Goal: Transaction & Acquisition: Obtain resource

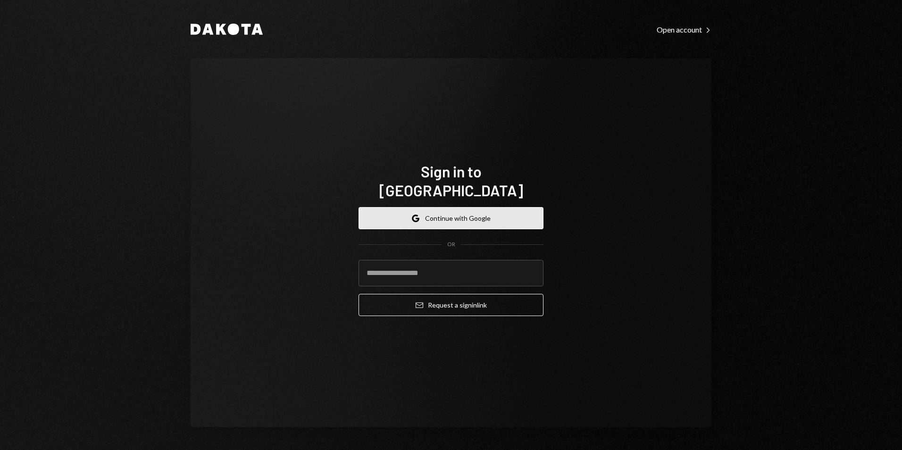
click at [445, 209] on button "Google Continue with Google" at bounding box center [451, 218] width 185 height 22
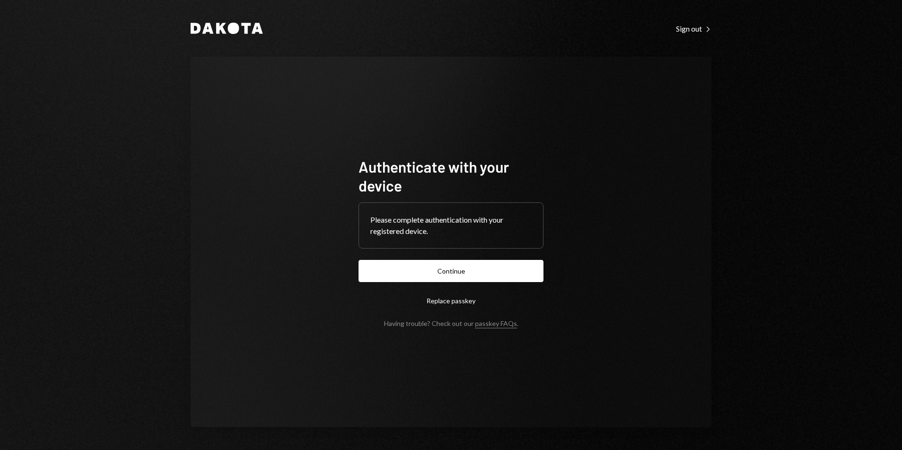
click at [519, 269] on button "Continue" at bounding box center [451, 271] width 185 height 22
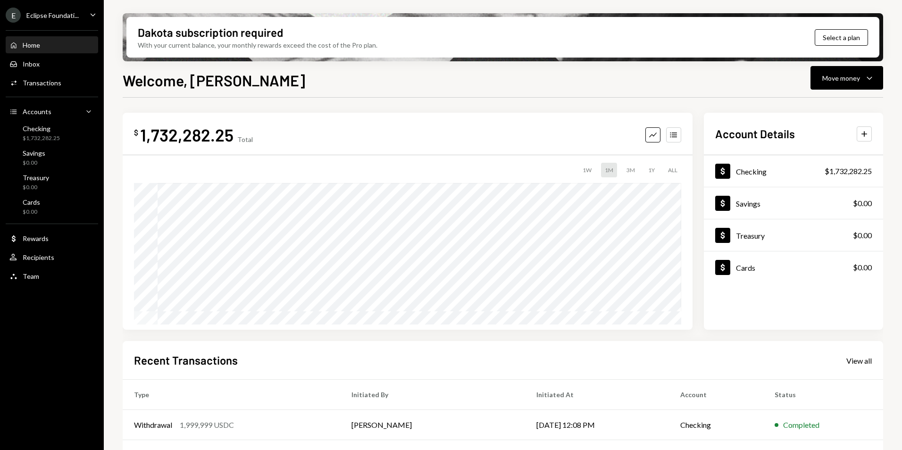
click at [79, 17] on div "E Eclipse Foundati... Caret Down" at bounding box center [52, 15] width 104 height 15
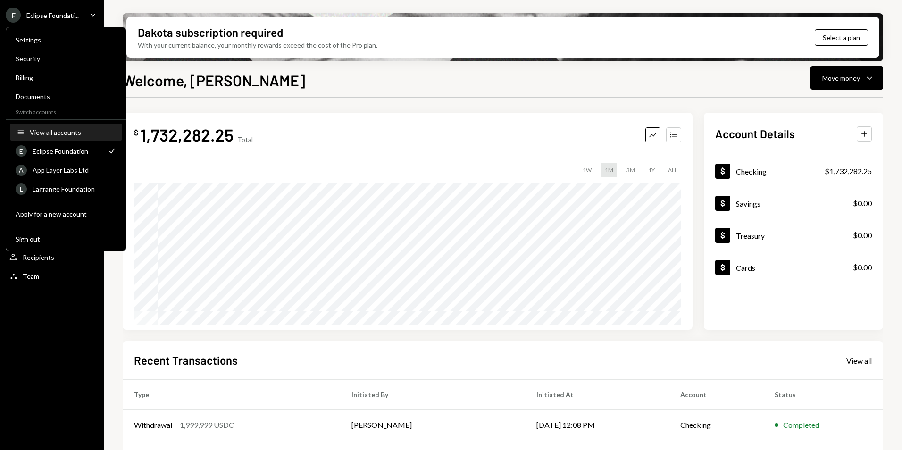
click at [67, 129] on div "View all accounts" at bounding box center [73, 132] width 87 height 8
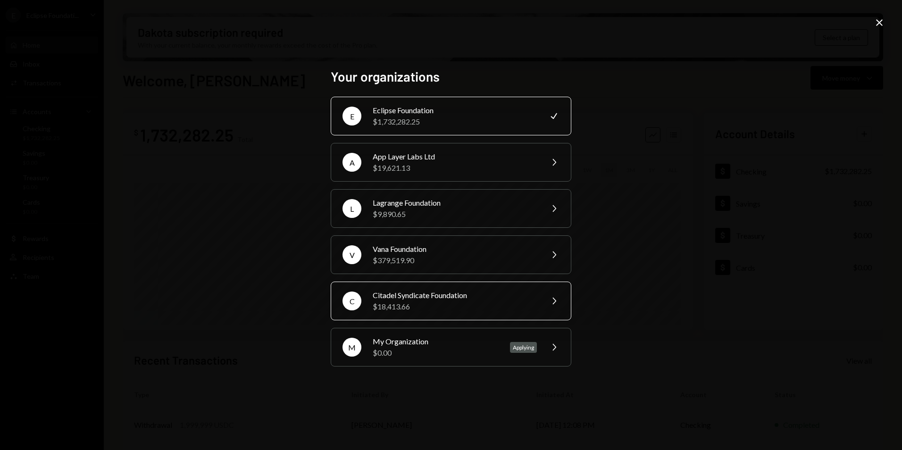
click at [418, 302] on div "$18,413.66" at bounding box center [455, 306] width 164 height 11
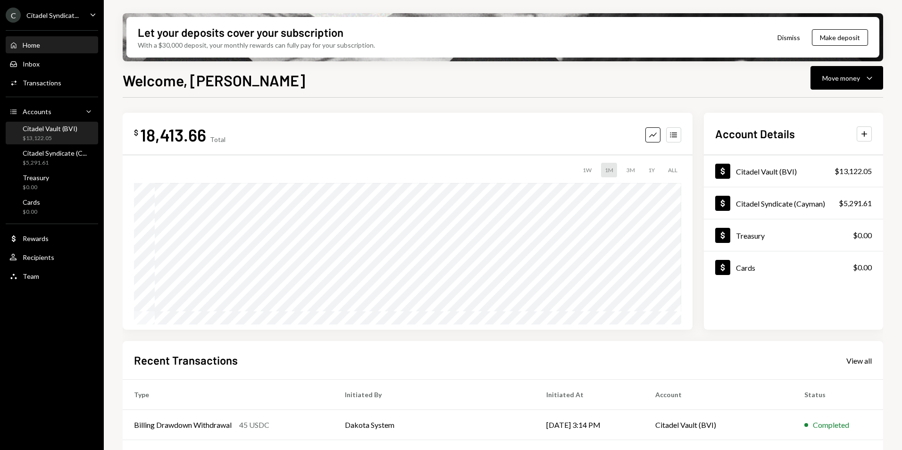
click at [52, 132] on div "Citadel Vault (BVI)" at bounding box center [50, 129] width 55 height 8
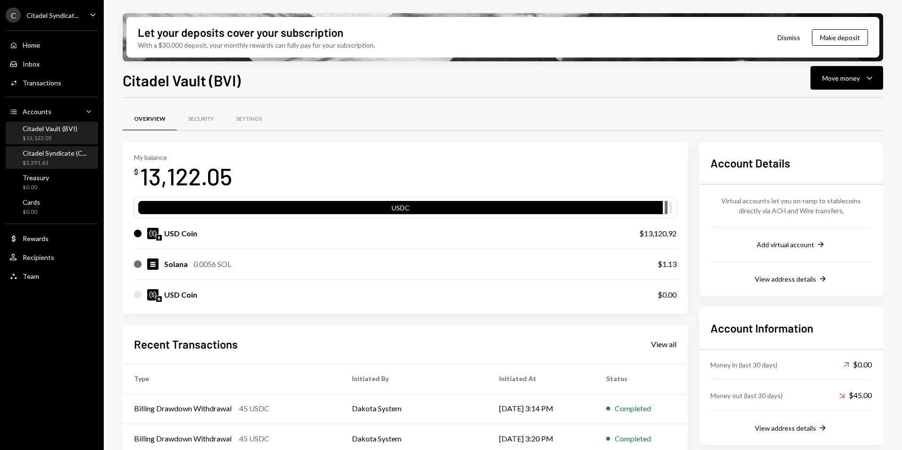
click at [54, 157] on div "Citadel Syndicate (C..." at bounding box center [55, 153] width 64 height 8
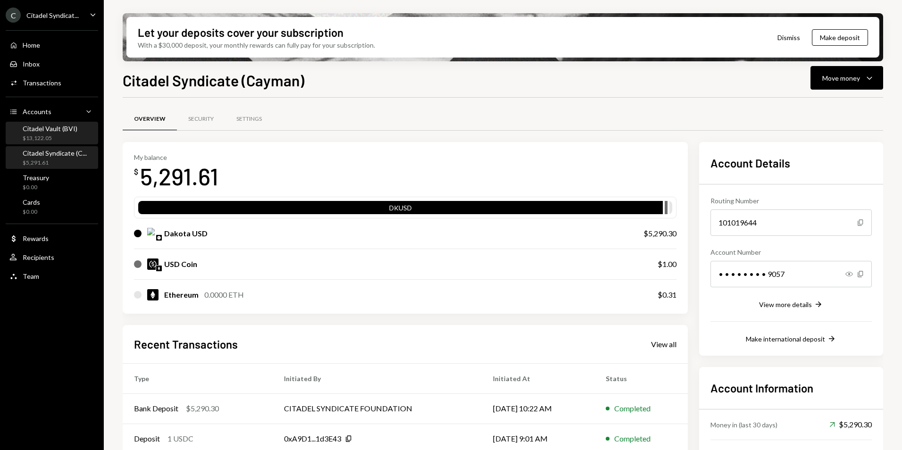
click at [52, 127] on div "Citadel Vault (BVI)" at bounding box center [50, 129] width 55 height 8
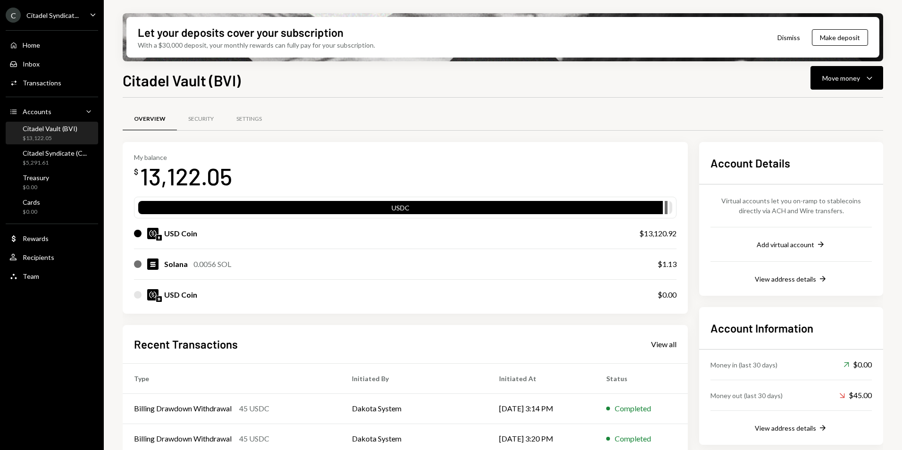
click at [61, 16] on div "Citadel Syndicat..." at bounding box center [52, 15] width 52 height 8
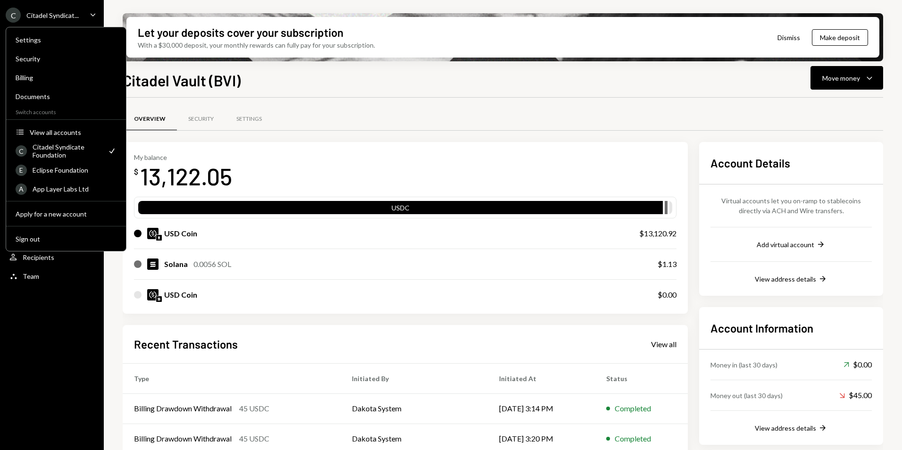
click at [300, 93] on div "Citadel Vault (BVI) Move money Caret Down Overview Security Settings My balance…" at bounding box center [503, 287] width 761 height 437
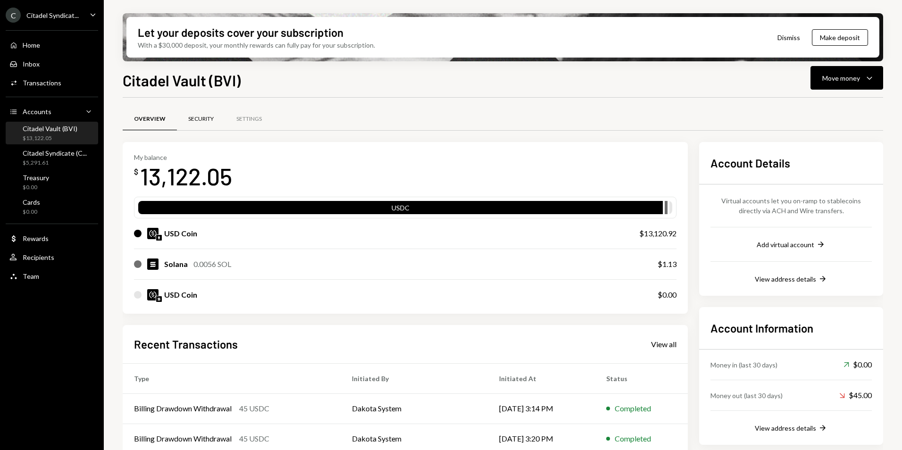
click at [198, 122] on div "Security" at bounding box center [200, 119] width 25 height 8
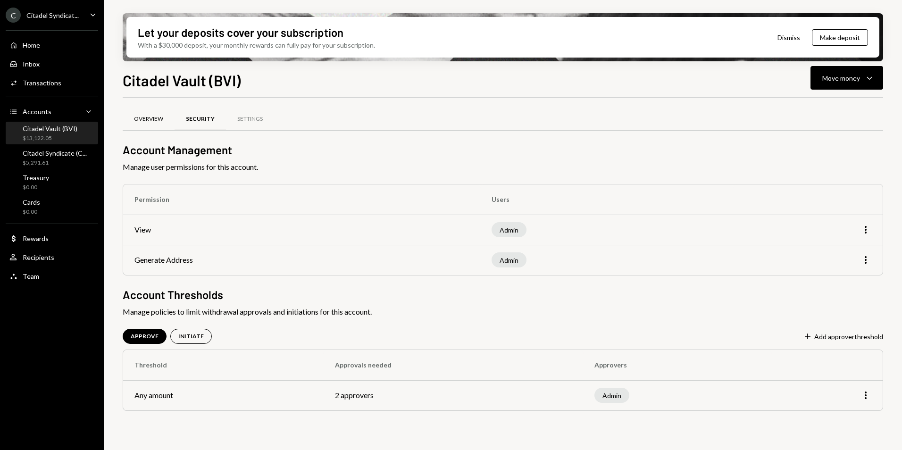
click at [151, 119] on div "Overview" at bounding box center [148, 119] width 29 height 8
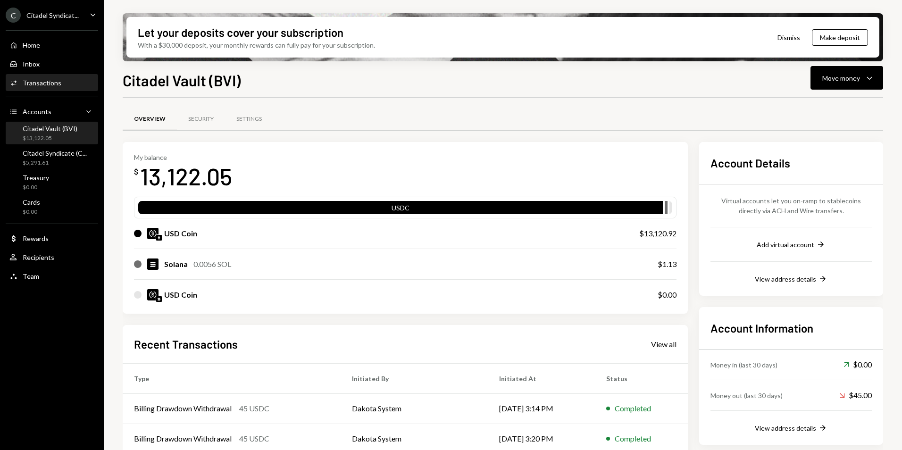
click at [54, 86] on div "Transactions" at bounding box center [42, 83] width 39 height 8
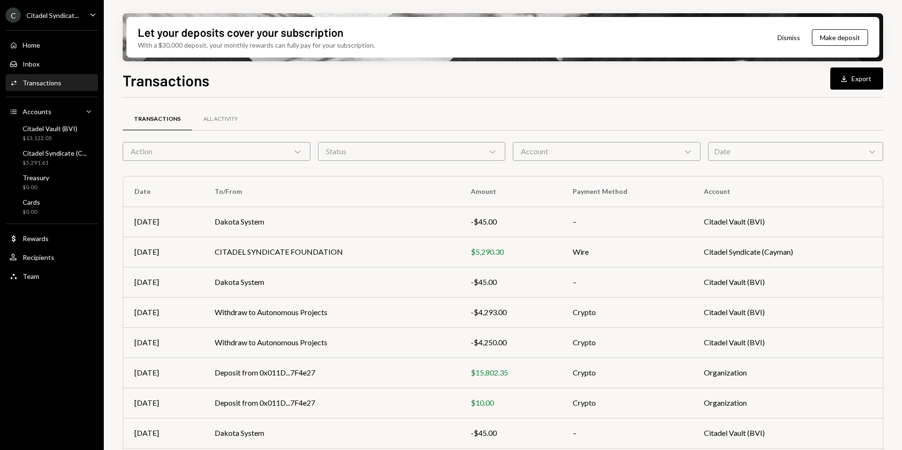
click at [586, 151] on div "Account Chevron Down" at bounding box center [607, 151] width 188 height 19
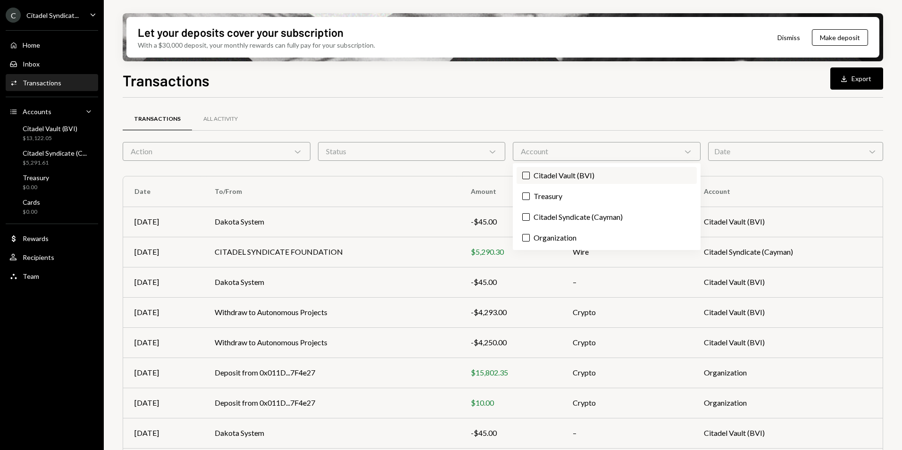
click at [525, 177] on button "Citadel Vault (BVI)" at bounding box center [526, 176] width 8 height 8
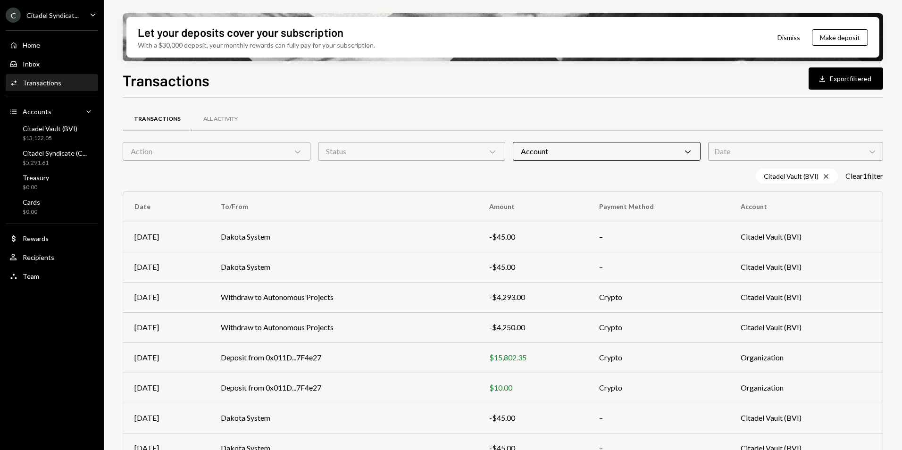
click at [569, 112] on div "Transactions All Activity" at bounding box center [503, 119] width 761 height 24
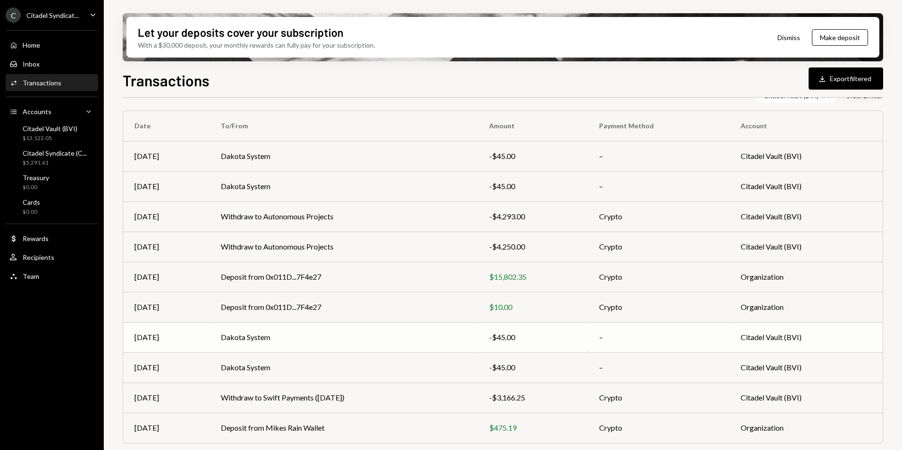
scroll to position [102, 0]
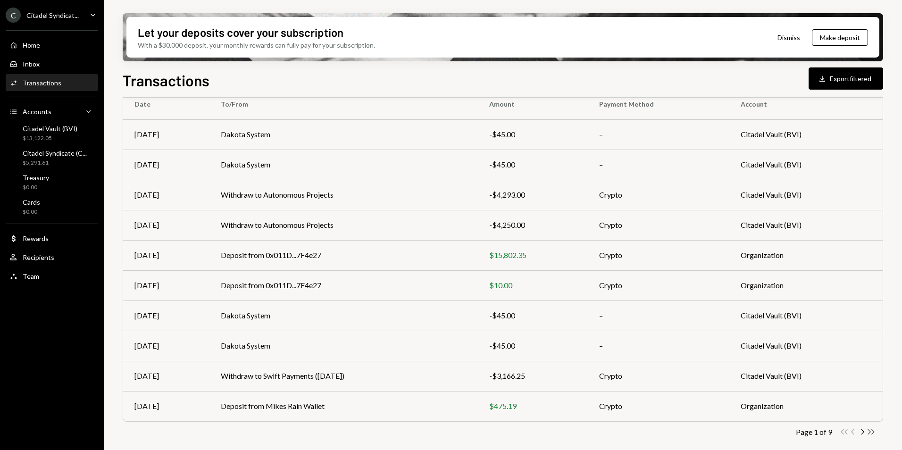
click at [874, 431] on icon "Double Arrow Right" at bounding box center [871, 432] width 9 height 9
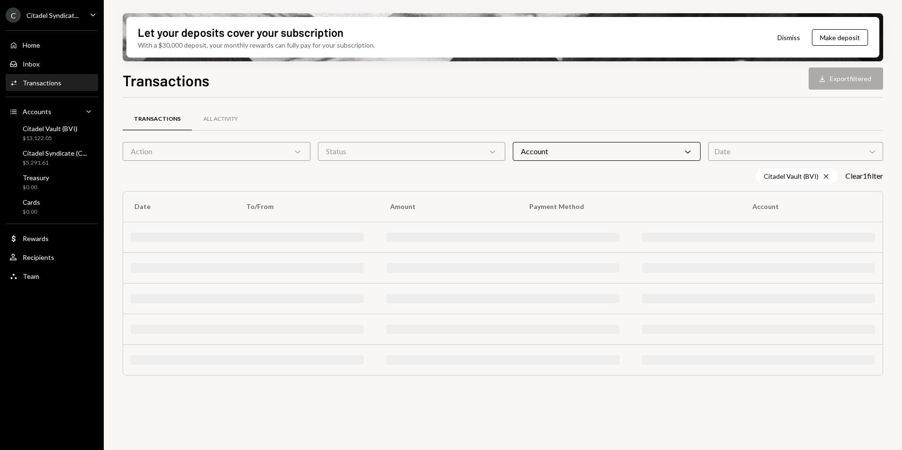
scroll to position [0, 0]
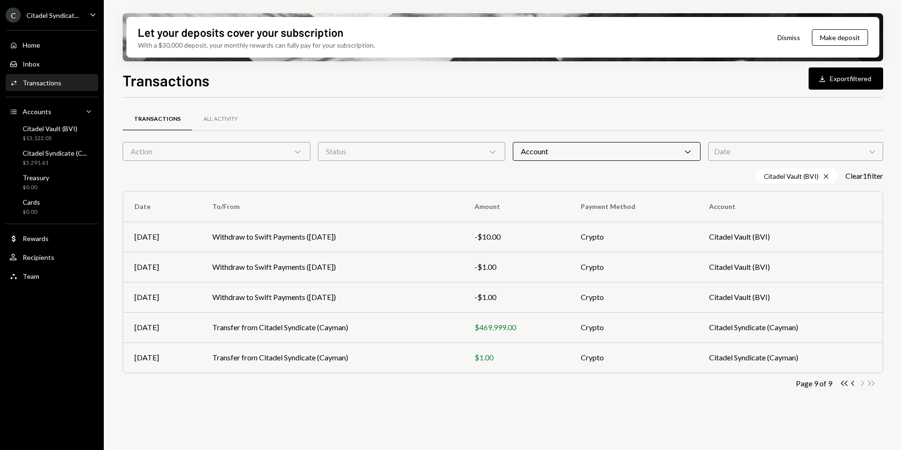
click at [610, 149] on div "Account Chevron Down" at bounding box center [607, 151] width 188 height 19
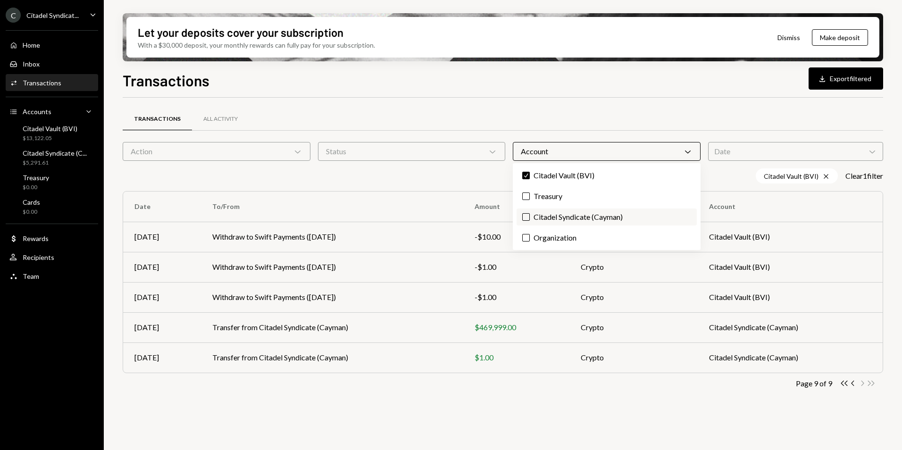
click at [563, 219] on label "Citadel Syndicate (Cayman)" at bounding box center [607, 217] width 180 height 17
click at [530, 219] on button "Citadel Syndicate (Cayman)" at bounding box center [526, 217] width 8 height 8
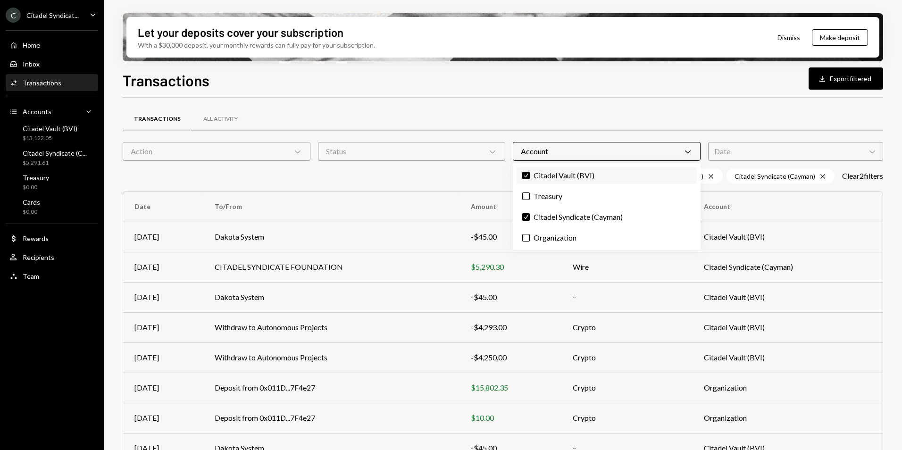
click at [524, 177] on button "Check" at bounding box center [526, 176] width 8 height 8
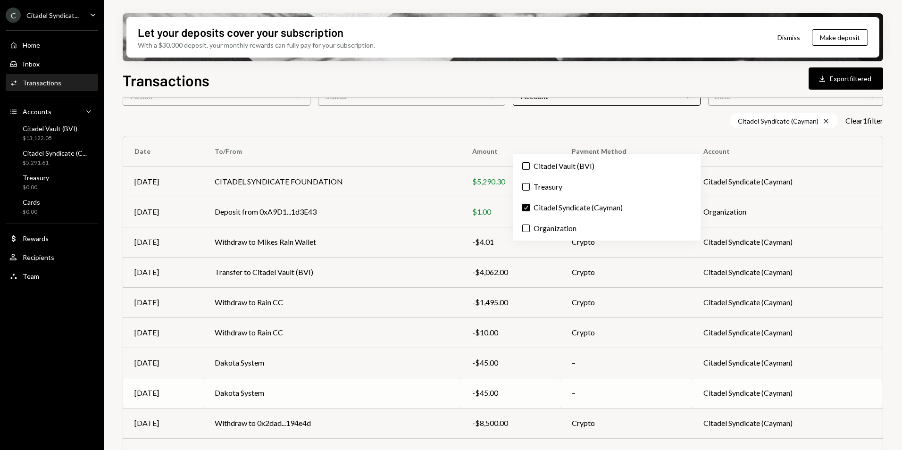
scroll to position [102, 0]
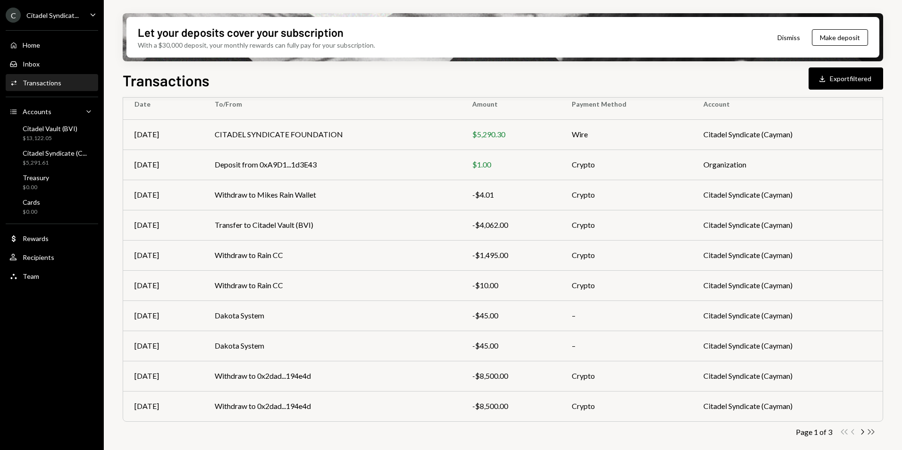
click at [875, 435] on icon "Double Arrow Right" at bounding box center [871, 432] width 9 height 9
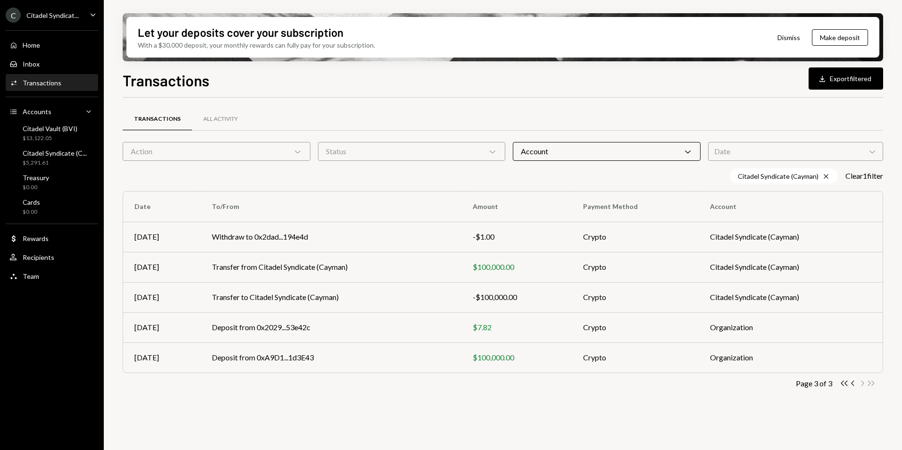
click at [853, 384] on icon "Chevron Left" at bounding box center [853, 383] width 9 height 9
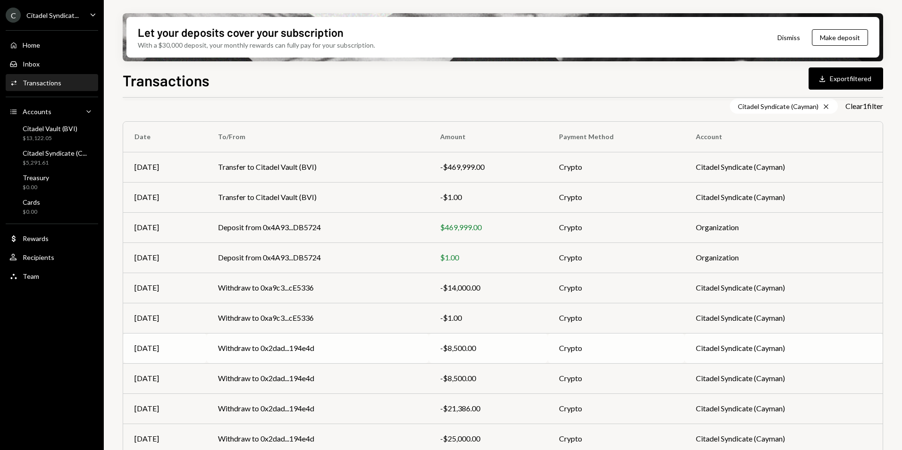
scroll to position [102, 0]
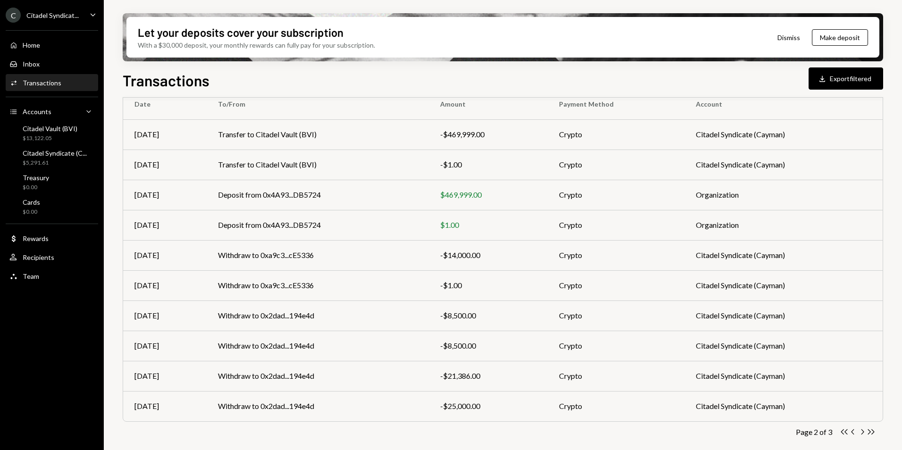
click at [82, 17] on div "C Citadel Syndicat... Caret Down" at bounding box center [52, 15] width 104 height 15
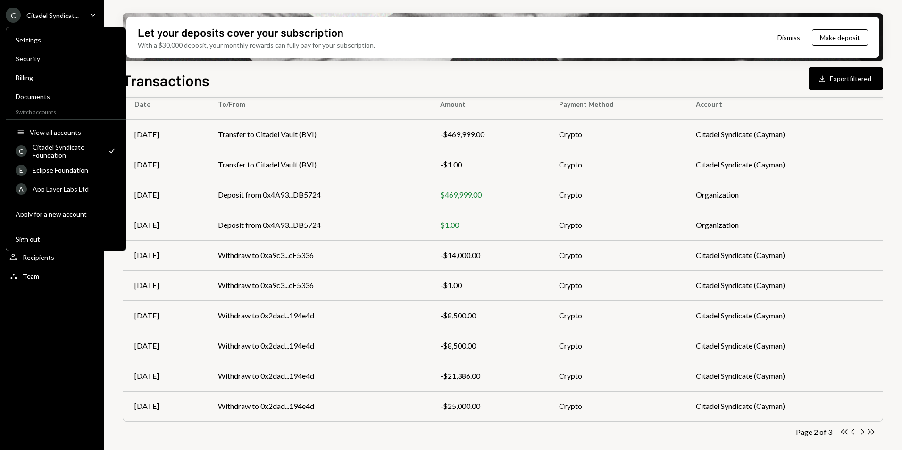
click at [64, 17] on div "Citadel Syndicat..." at bounding box center [52, 15] width 52 height 8
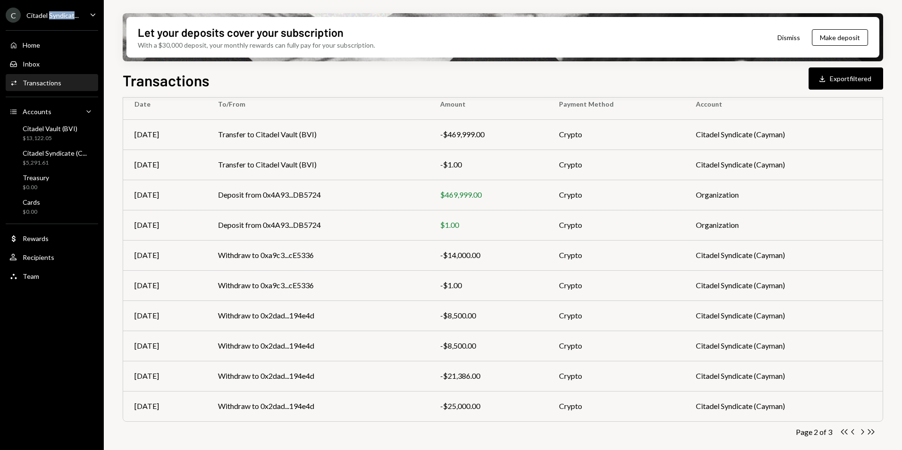
click at [64, 17] on div "Citadel Syndicat..." at bounding box center [52, 15] width 52 height 8
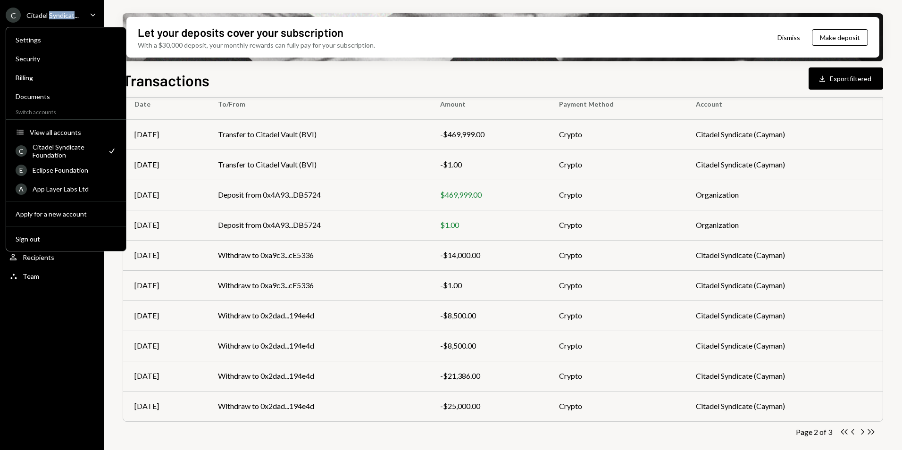
drag, startPoint x: 64, startPoint y: 17, endPoint x: 59, endPoint y: 18, distance: 4.9
click at [59, 18] on div "Citadel Syndicat..." at bounding box center [52, 15] width 52 height 8
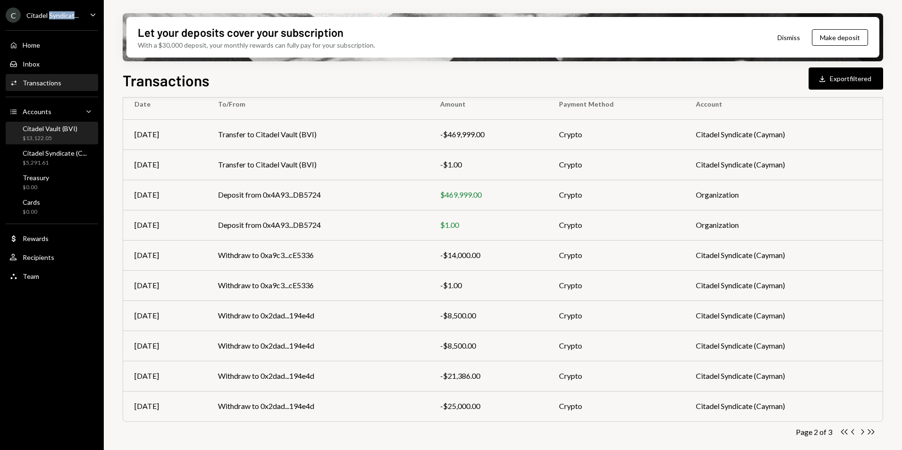
click at [55, 134] on div "Citadel Vault (BVI) $13,122.05" at bounding box center [50, 134] width 55 height 18
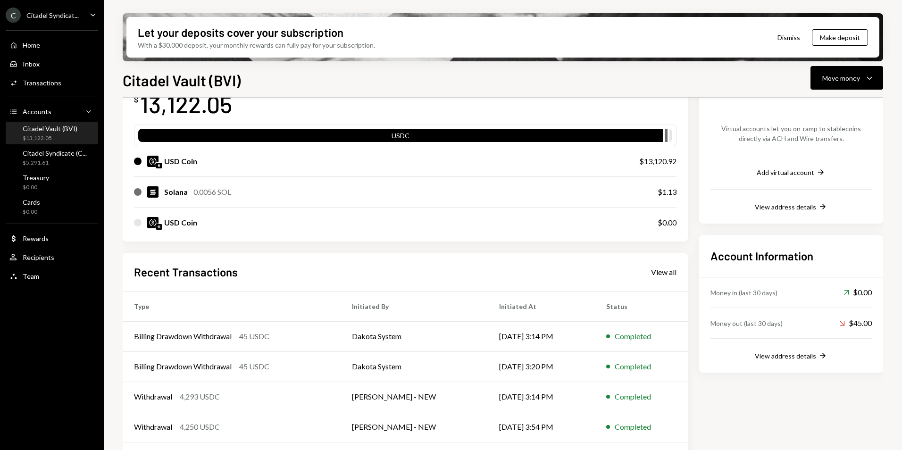
scroll to position [102, 0]
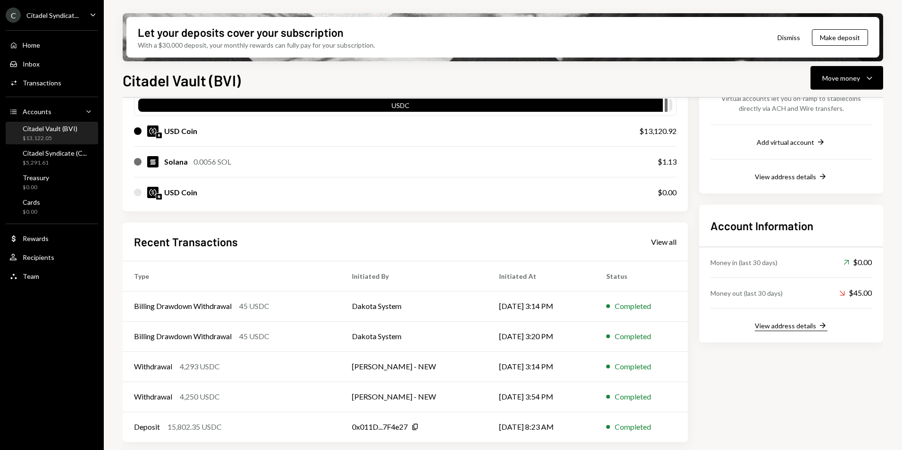
click at [793, 328] on div "View address details" at bounding box center [785, 326] width 61 height 8
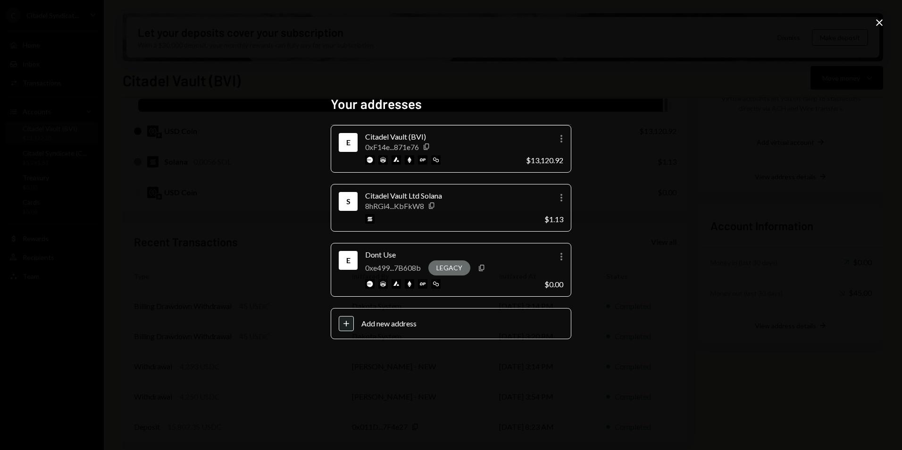
click at [653, 254] on div "Your addresses E Citadel Vault (BVI) 0xF14e...871e76 Copy More $13,120.92 S Cit…" at bounding box center [451, 225] width 902 height 450
click at [879, 25] on icon "Close" at bounding box center [879, 22] width 11 height 11
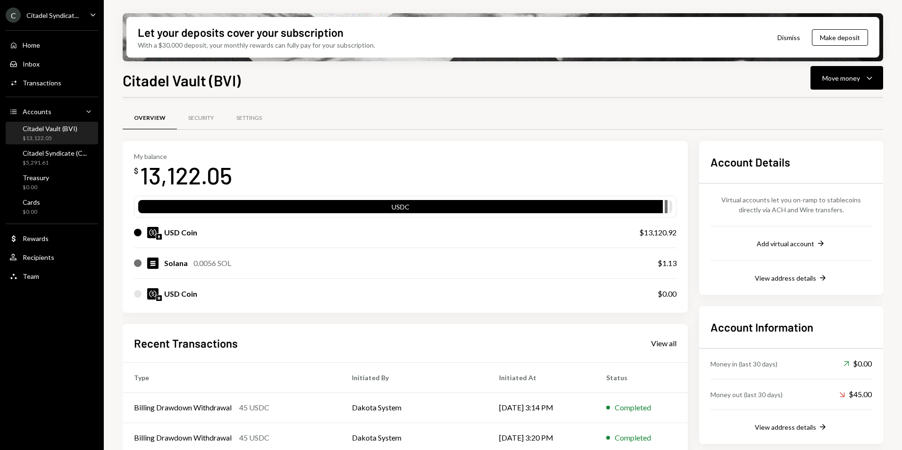
scroll to position [0, 0]
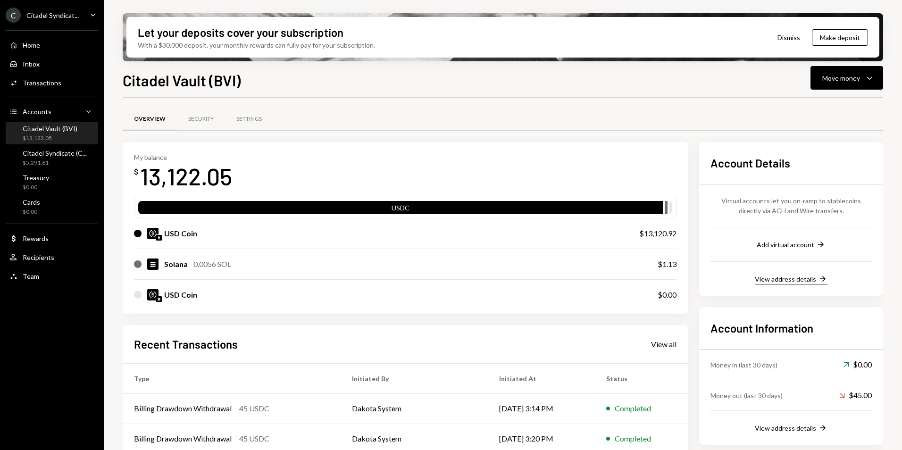
click at [778, 277] on div "View address details" at bounding box center [785, 279] width 61 height 8
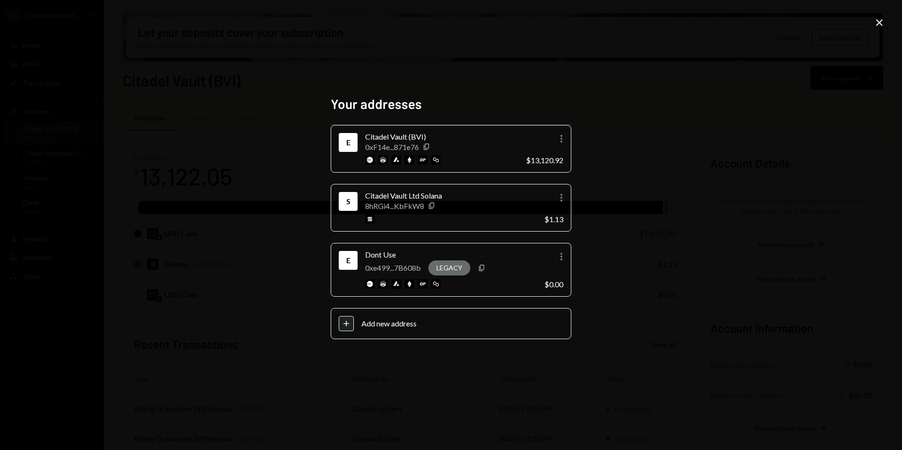
click at [878, 24] on icon at bounding box center [879, 22] width 7 height 7
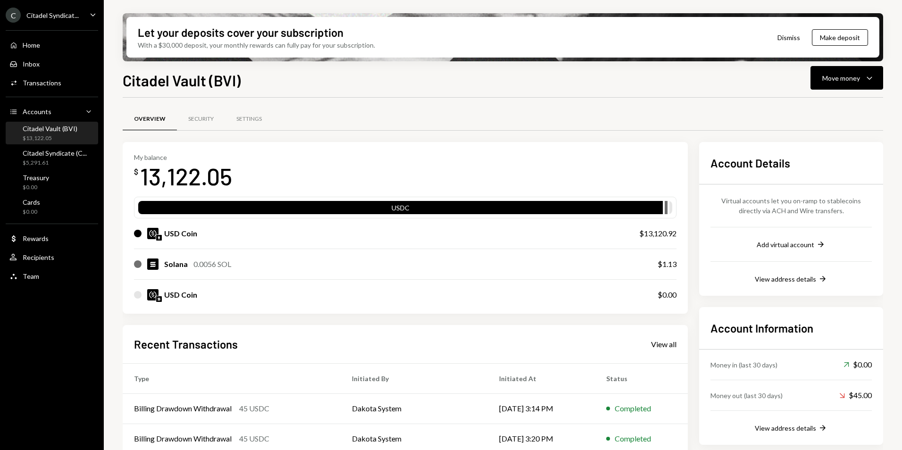
click at [791, 38] on button "Dismiss" at bounding box center [789, 37] width 46 height 22
click at [804, 36] on button "Dismiss" at bounding box center [813, 37] width 46 height 22
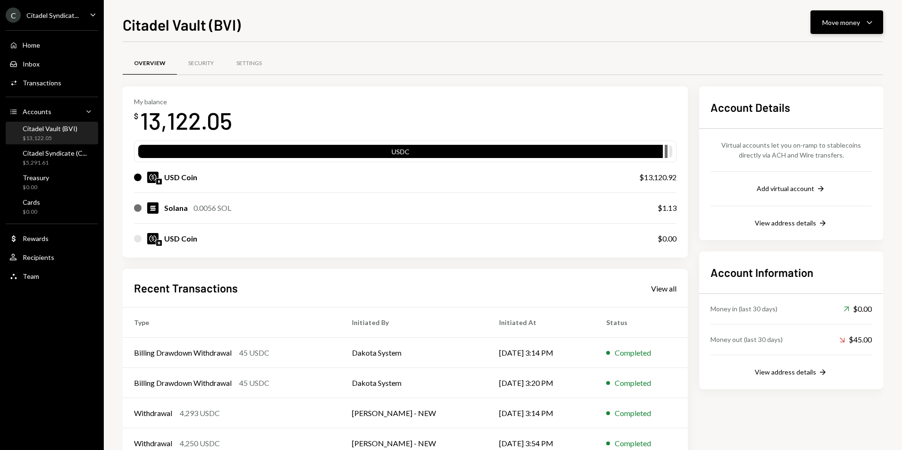
click at [876, 20] on button "Move money Caret Down" at bounding box center [847, 22] width 73 height 24
click at [703, 48] on div "Overview Security Settings My balance $ 13,122.05 USDC USD Coin $13,120.92 Sola…" at bounding box center [503, 275] width 761 height 466
click at [873, 18] on icon "Caret Down" at bounding box center [869, 22] width 11 height 11
click at [830, 95] on div "Deposit" at bounding box center [839, 93] width 69 height 10
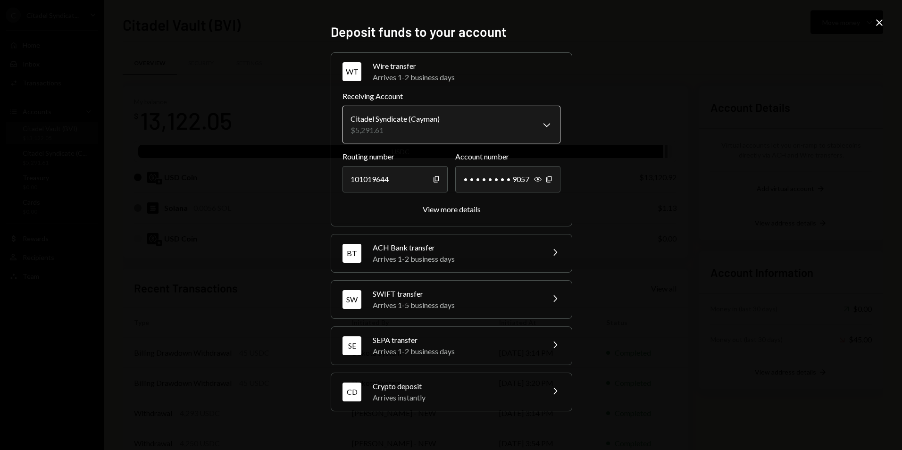
click at [554, 122] on body "C Citadel Syndicat... Caret Down Home Home Inbox Inbox Activities Transactions …" at bounding box center [451, 225] width 902 height 450
click at [540, 123] on body "C Citadel Syndicat... Caret Down Home Home Inbox Inbox Activities Transactions …" at bounding box center [451, 225] width 902 height 450
click at [546, 123] on body "C Citadel Syndicat... Caret Down Home Home Inbox Inbox Activities Transactions …" at bounding box center [451, 225] width 902 height 450
click at [547, 125] on body "C Citadel Syndicat... Caret Down Home Home Inbox Inbox Activities Transactions …" at bounding box center [451, 225] width 902 height 450
click at [885, 23] on div "**********" at bounding box center [451, 225] width 902 height 450
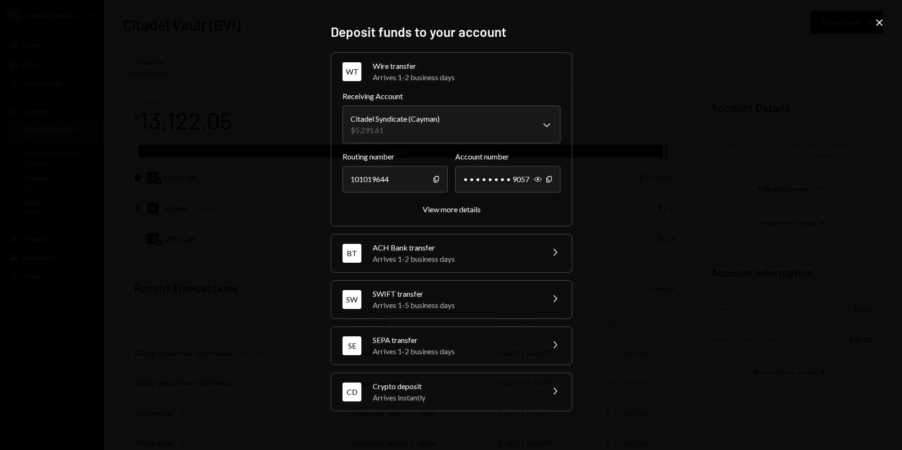
drag, startPoint x: 885, startPoint y: 23, endPoint x: 883, endPoint y: 18, distance: 5.1
click at [883, 18] on icon "Close" at bounding box center [879, 22] width 11 height 11
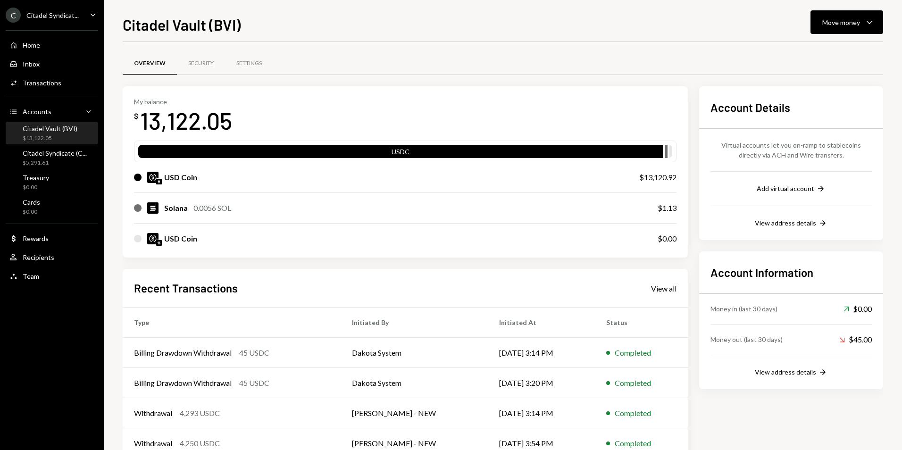
click at [70, 128] on div "Citadel Vault (BVI)" at bounding box center [50, 129] width 55 height 8
click at [71, 128] on div "Citadel Vault (BVI)" at bounding box center [50, 129] width 55 height 8
click at [865, 25] on icon "Caret Down" at bounding box center [869, 22] width 11 height 11
click at [813, 94] on div "Deposit" at bounding box center [839, 93] width 69 height 10
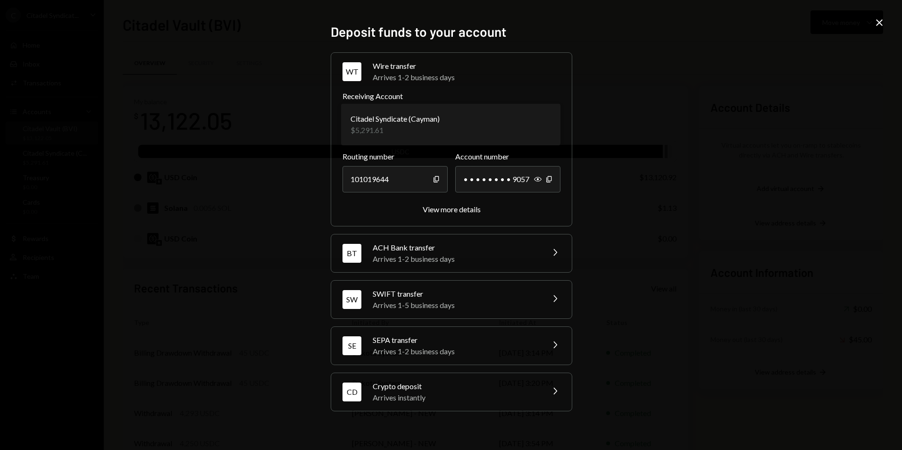
click at [549, 123] on body "C Citadel Syndicat... Caret Down Home Home Inbox Inbox Activities Transactions …" at bounding box center [451, 225] width 902 height 450
click at [548, 124] on body "C Citadel Syndicat... Caret Down Home Home Inbox Inbox Activities Transactions …" at bounding box center [451, 225] width 902 height 450
click at [534, 266] on div "BT ACH Bank transfer Arrives 1-2 business days Chevron Right" at bounding box center [451, 254] width 241 height 38
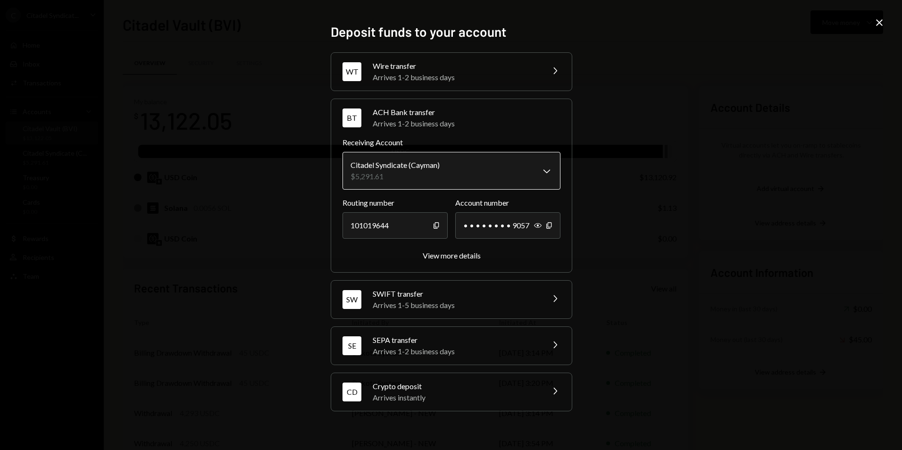
click at [541, 173] on body "C Citadel Syndicat... Caret Down Home Home Inbox Inbox Activities Transactions …" at bounding box center [451, 225] width 902 height 450
click at [544, 169] on body "C Citadel Syndicat... Caret Down Home Home Inbox Inbox Activities Transactions …" at bounding box center [451, 225] width 902 height 450
click at [530, 289] on div "SWIFT transfer" at bounding box center [455, 293] width 165 height 11
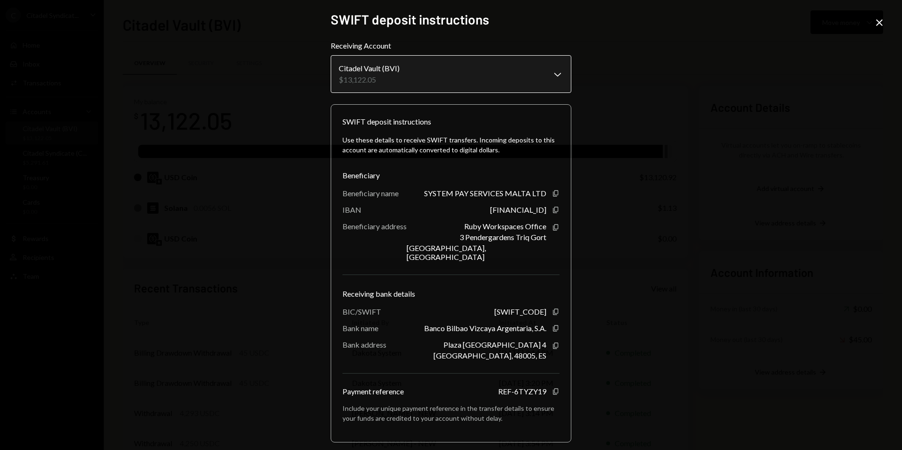
click at [538, 73] on body "C Citadel Syndicat... Caret Down Home Home Inbox Inbox Activities Transactions …" at bounding box center [451, 225] width 902 height 450
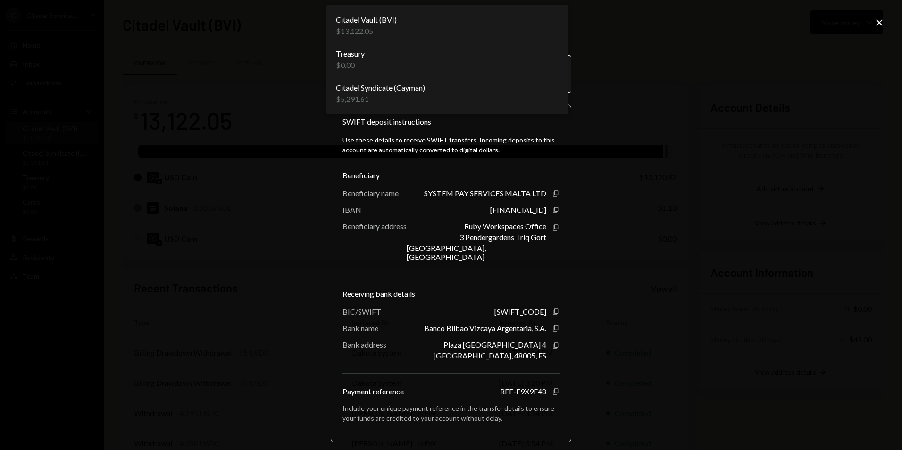
click at [546, 74] on body "C Citadel Syndicat... Caret Down Home Home Inbox Inbox Activities Transactions …" at bounding box center [451, 225] width 902 height 450
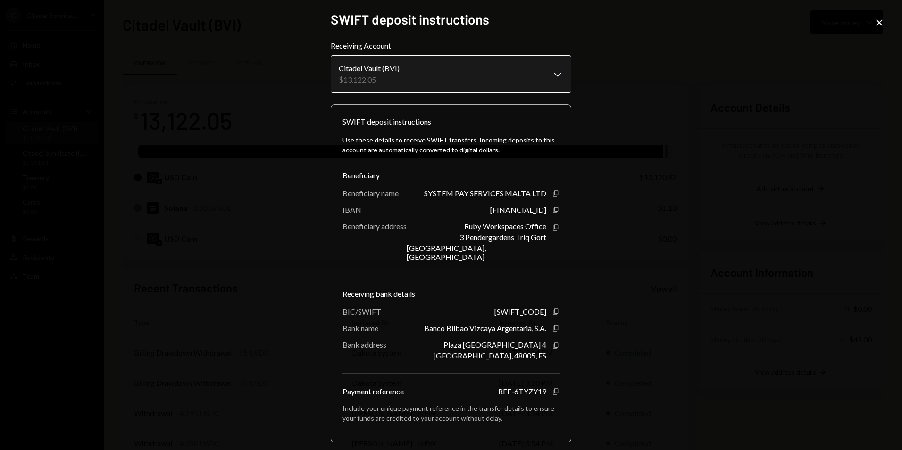
click at [515, 66] on body "C Citadel Syndicat... Caret Down Home Home Inbox Inbox Activities Transactions …" at bounding box center [451, 225] width 902 height 450
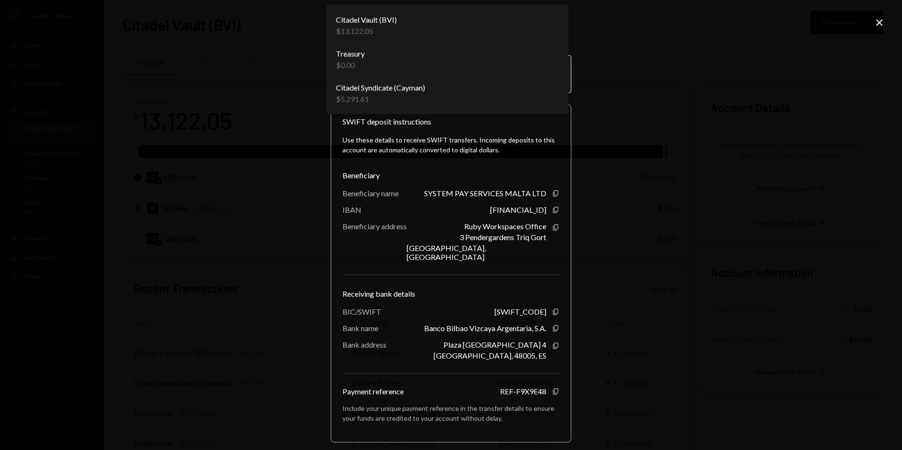
click at [475, 78] on body "C Citadel Syndicat... Caret Down Home Home Inbox Inbox Activities Transactions …" at bounding box center [451, 225] width 902 height 450
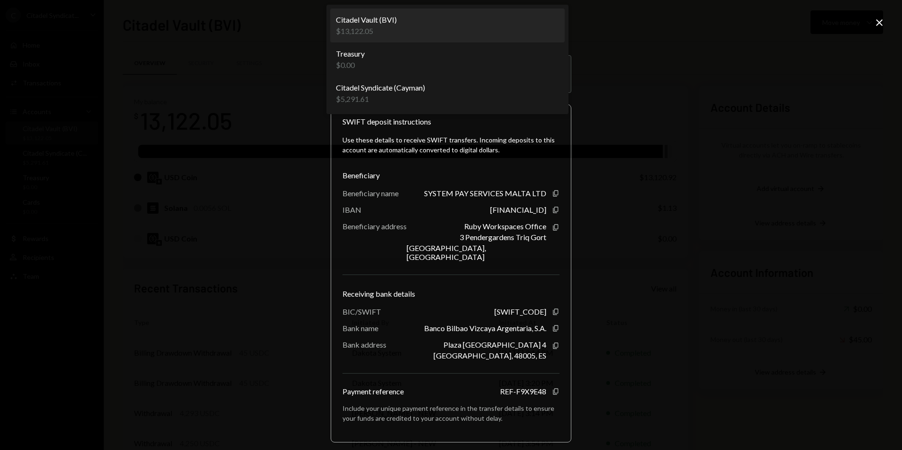
select select "**********"
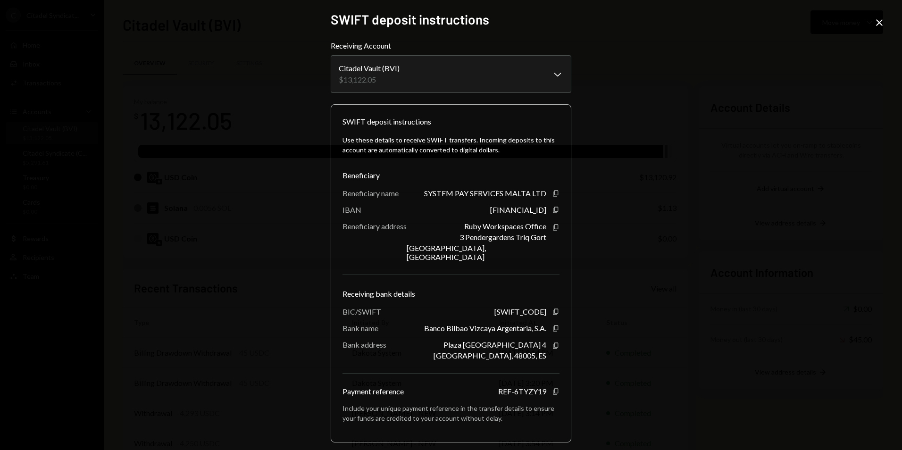
click at [883, 24] on icon "Close" at bounding box center [879, 22] width 11 height 11
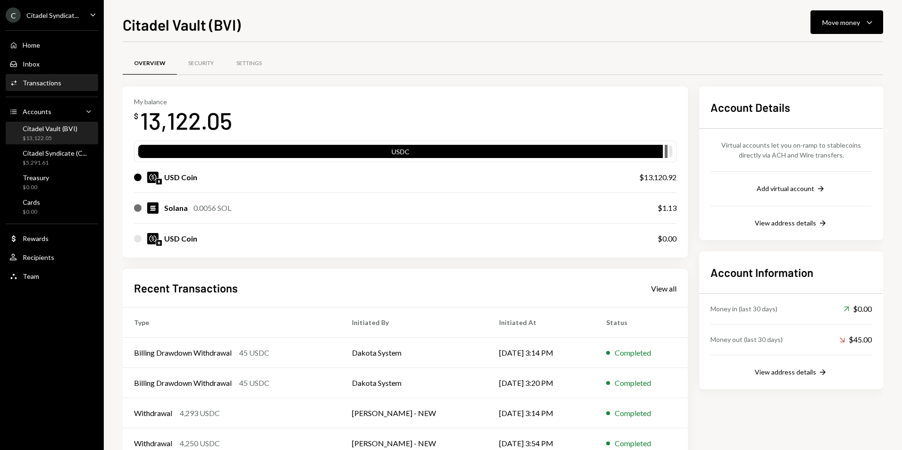
click at [41, 78] on div "Activities Transactions" at bounding box center [51, 83] width 85 height 16
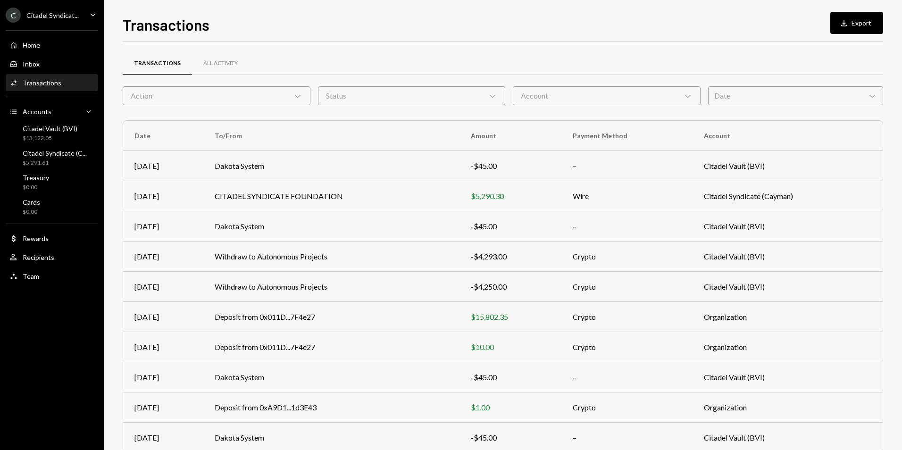
click at [592, 93] on div "Account Chevron Down" at bounding box center [607, 95] width 188 height 19
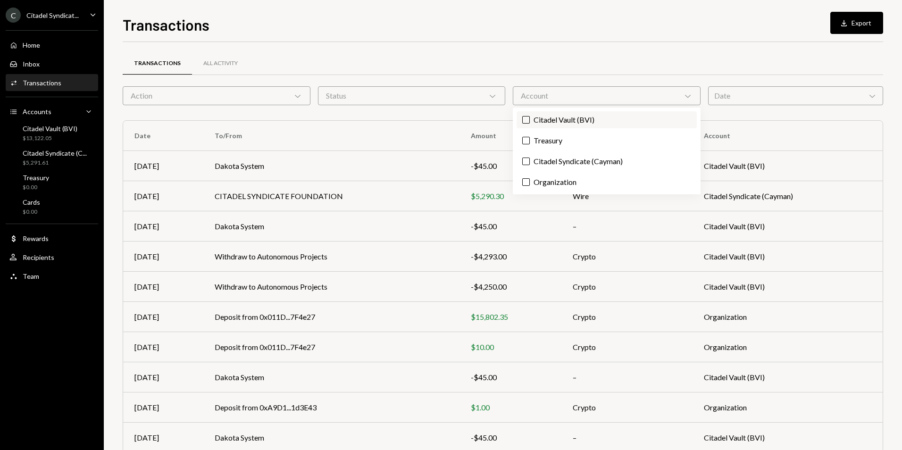
click at [550, 125] on label "Citadel Vault (BVI)" at bounding box center [607, 119] width 180 height 17
click at [530, 124] on button "Citadel Vault (BVI)" at bounding box center [526, 120] width 8 height 8
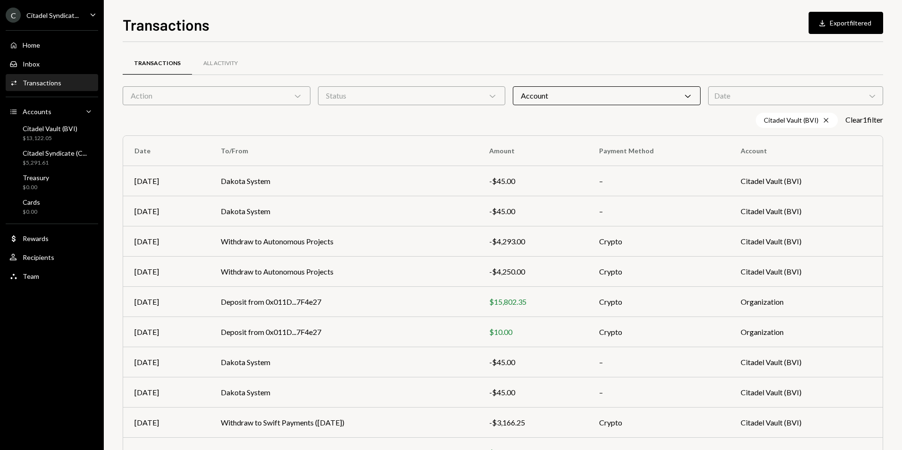
click at [614, 51] on div "Transactions All Activity" at bounding box center [503, 63] width 761 height 24
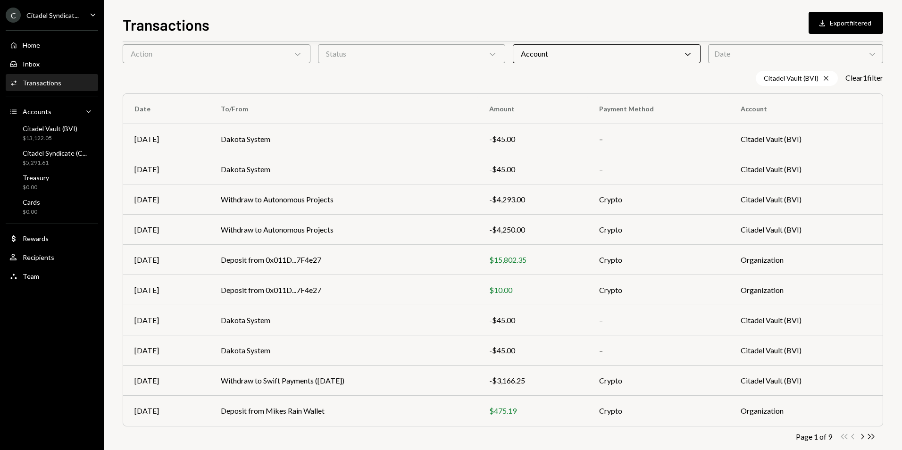
scroll to position [58, 0]
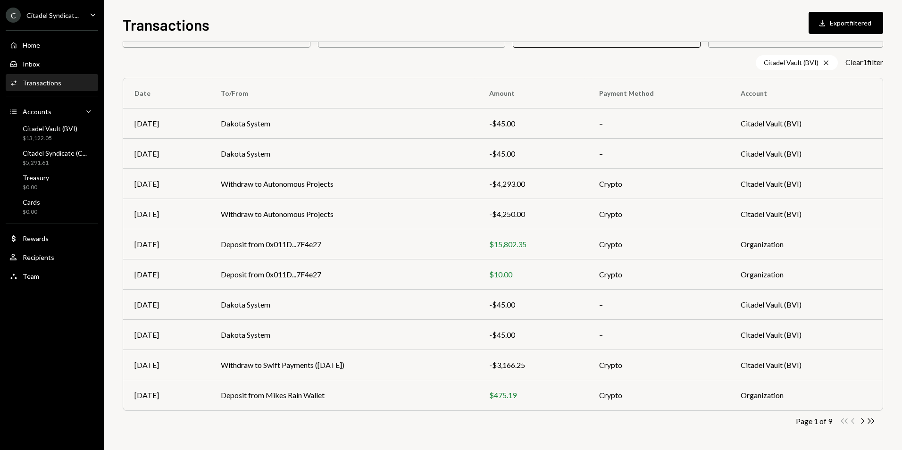
click at [875, 421] on icon "Double Arrow Right" at bounding box center [871, 421] width 9 height 9
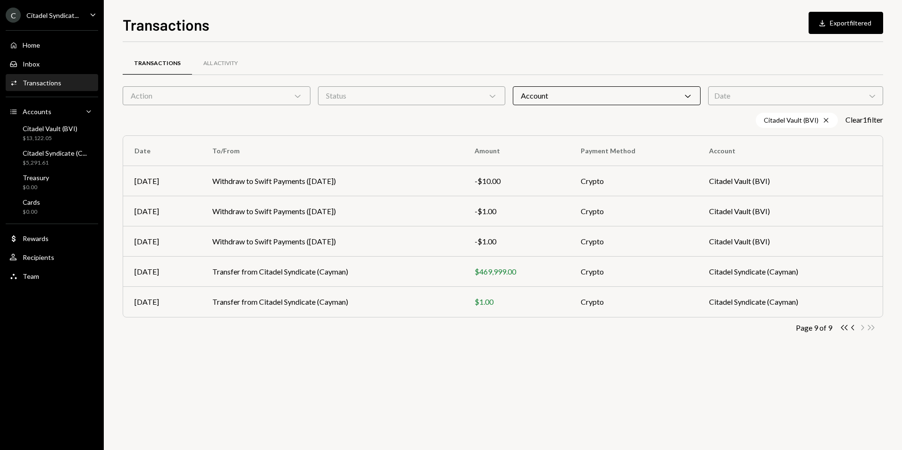
click at [146, 413] on div "Transactions All Activity Action Chevron Down Status Chevron Down Account Chevr…" at bounding box center [503, 246] width 761 height 408
click at [269, 275] on td "Transfer from Citadel Syndicate (Cayman)" at bounding box center [332, 272] width 262 height 30
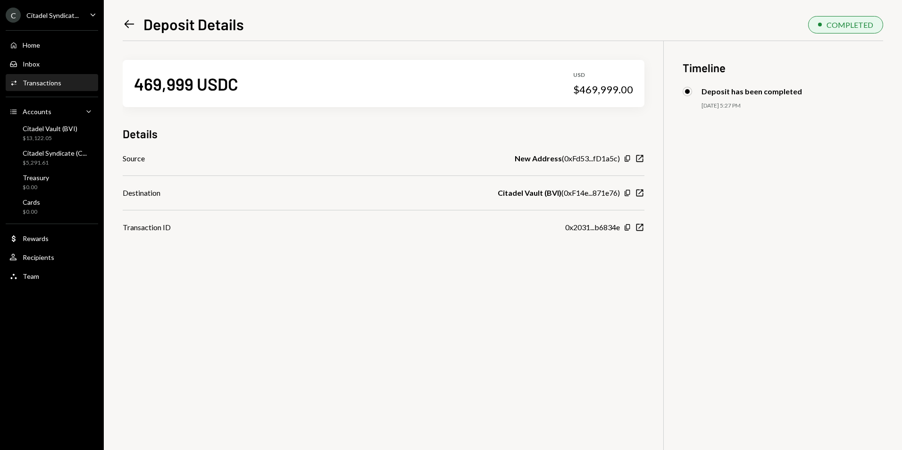
click at [127, 25] on icon "Left Arrow" at bounding box center [129, 23] width 13 height 13
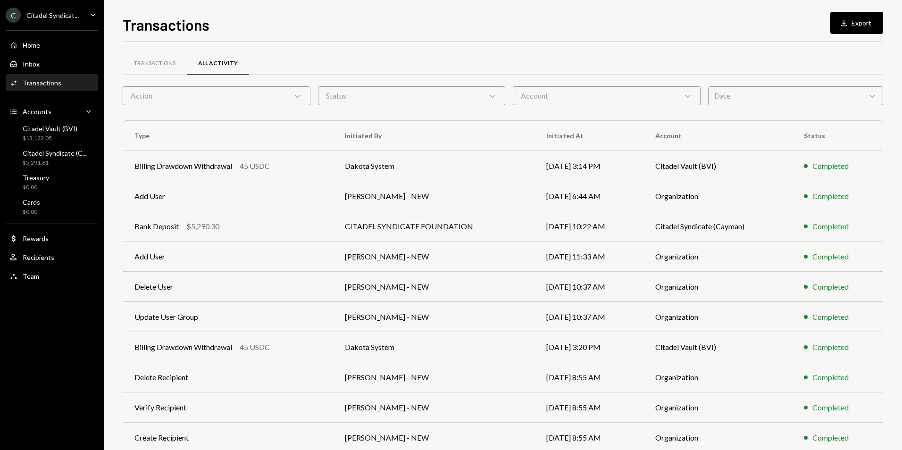
click at [591, 98] on div "Account Chevron Down" at bounding box center [607, 95] width 188 height 19
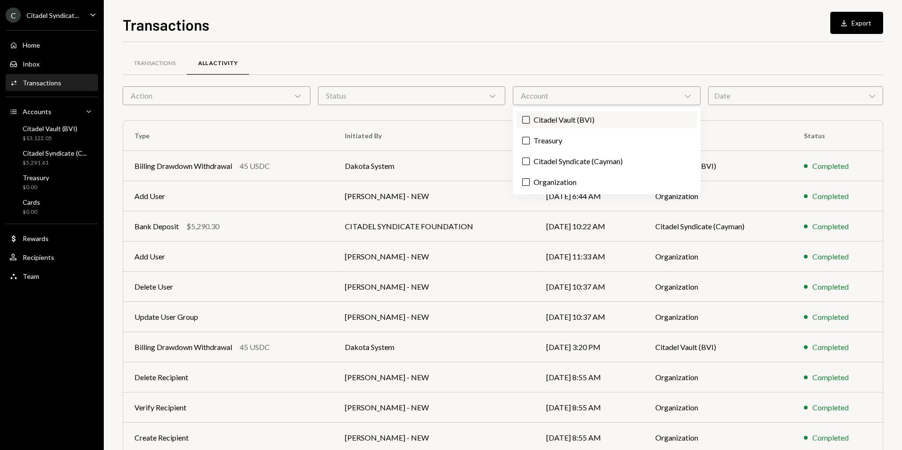
click at [537, 121] on label "Citadel Vault (BVI)" at bounding box center [607, 119] width 180 height 17
click at [530, 121] on button "Citadel Vault (BVI)" at bounding box center [526, 120] width 8 height 8
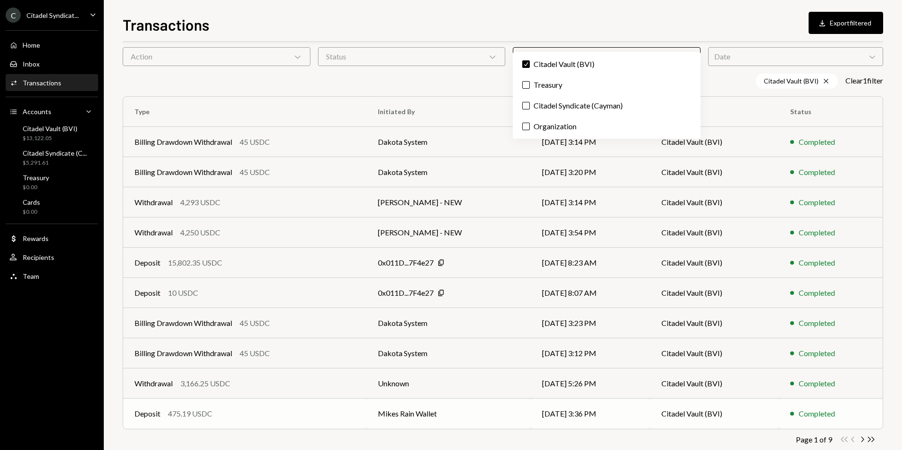
scroll to position [58, 0]
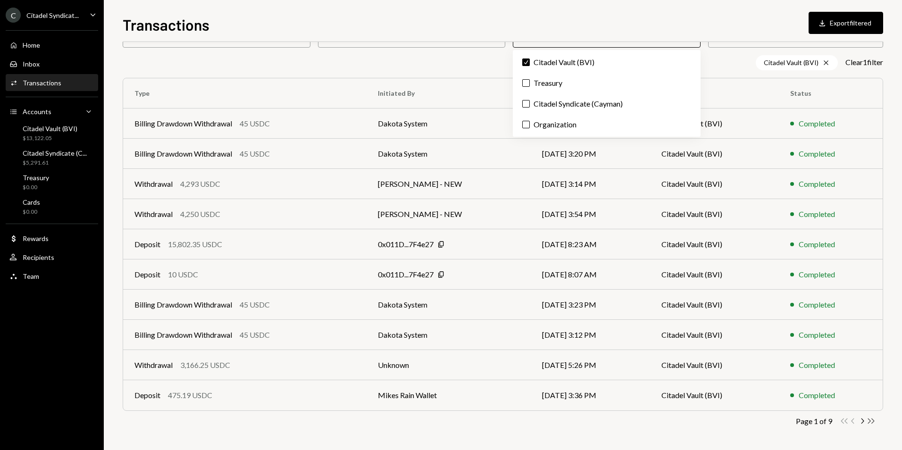
click at [876, 422] on div "Page 1 of 9 Double Arrow Left Chevron Left Chevron Right Double Arrow Right" at bounding box center [503, 421] width 761 height 9
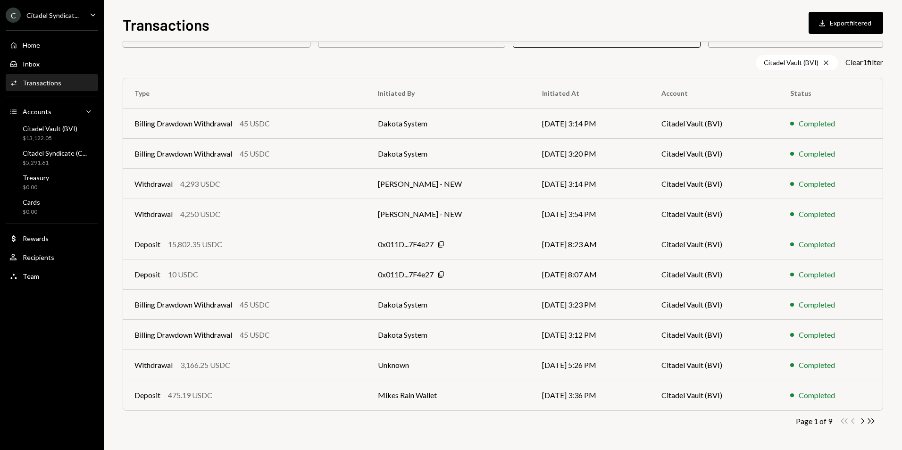
click at [872, 419] on icon "Double Arrow Right" at bounding box center [871, 421] width 9 height 9
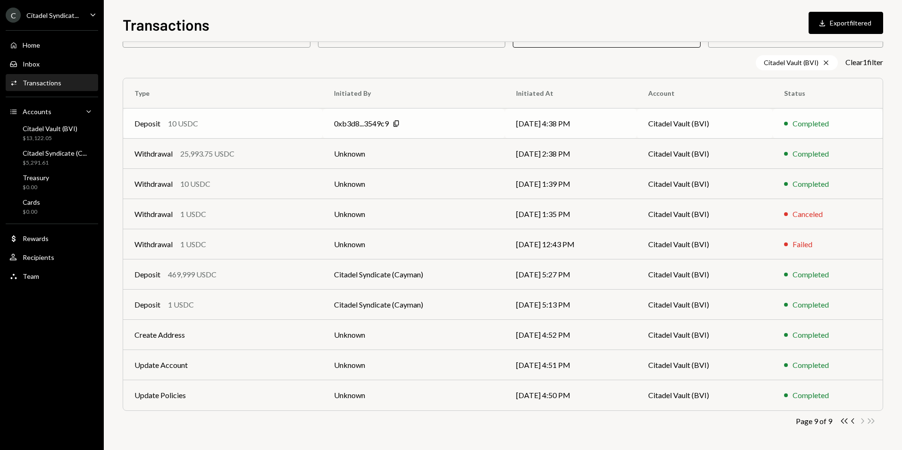
scroll to position [0, 0]
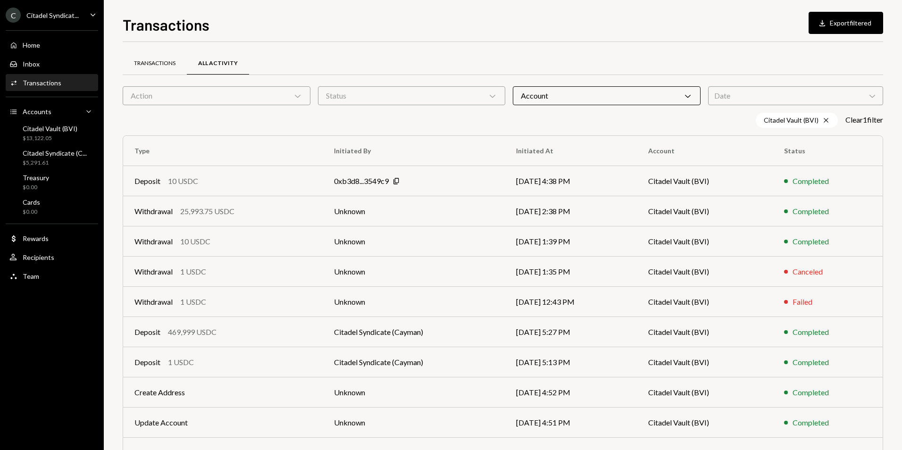
click at [164, 63] on div "Transactions" at bounding box center [155, 63] width 42 height 8
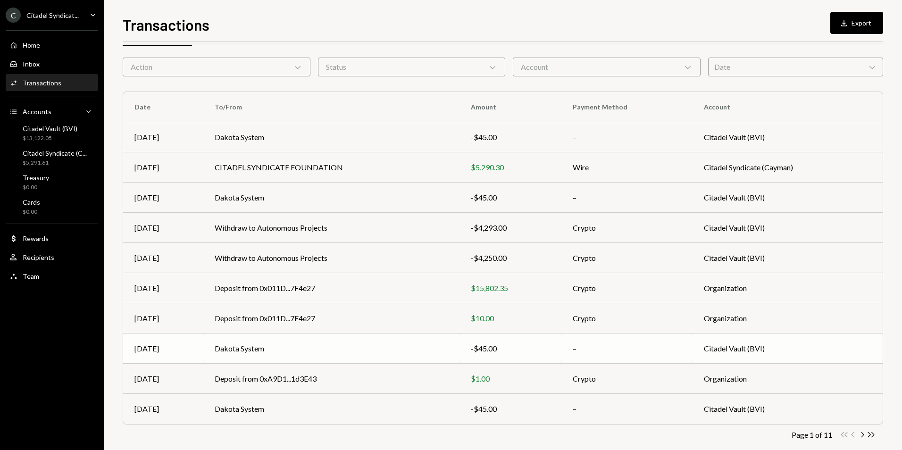
scroll to position [42, 0]
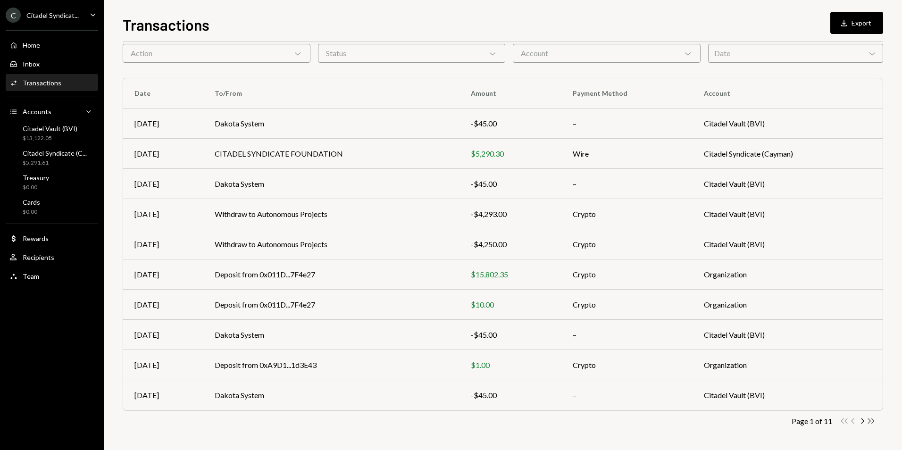
click at [872, 419] on icon "Double Arrow Right" at bounding box center [871, 421] width 9 height 9
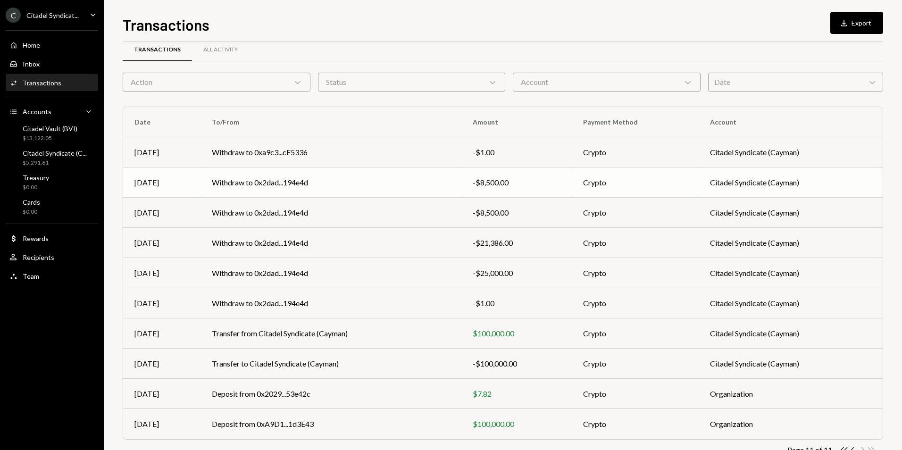
scroll to position [0, 0]
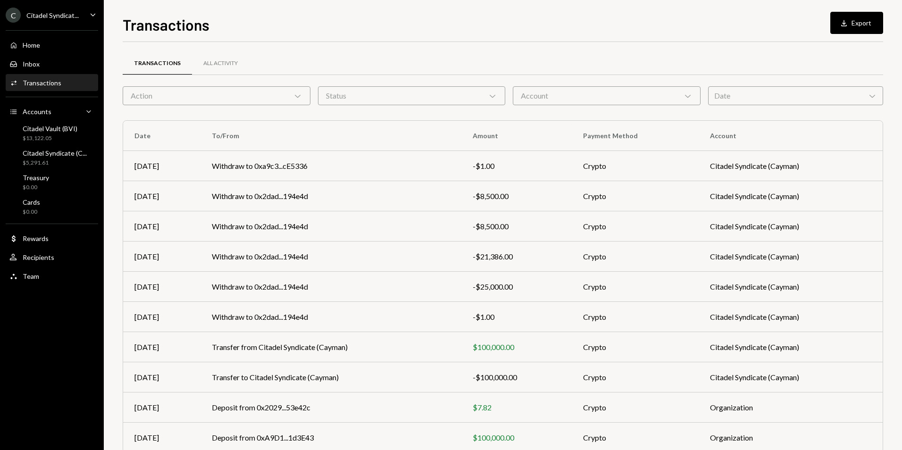
click at [572, 94] on div "Account Chevron Down" at bounding box center [607, 95] width 188 height 19
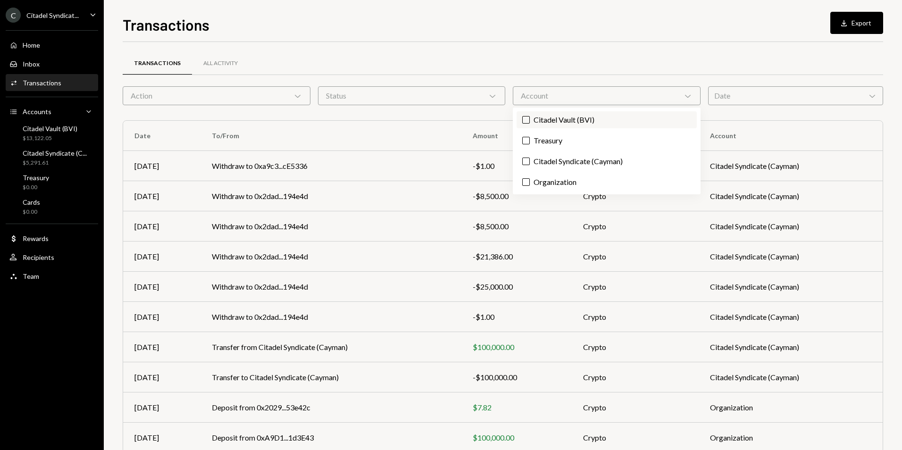
click at [563, 117] on label "Citadel Vault (BVI)" at bounding box center [607, 119] width 180 height 17
click at [530, 117] on button "Citadel Vault (BVI)" at bounding box center [526, 120] width 8 height 8
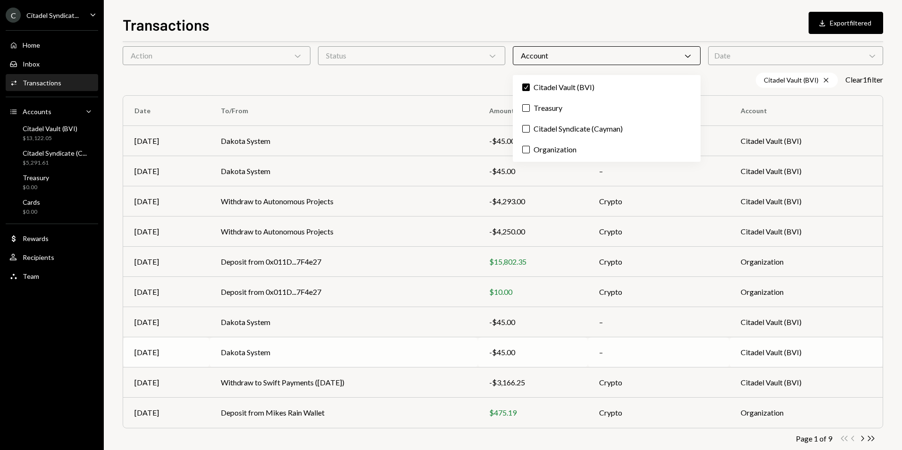
scroll to position [58, 0]
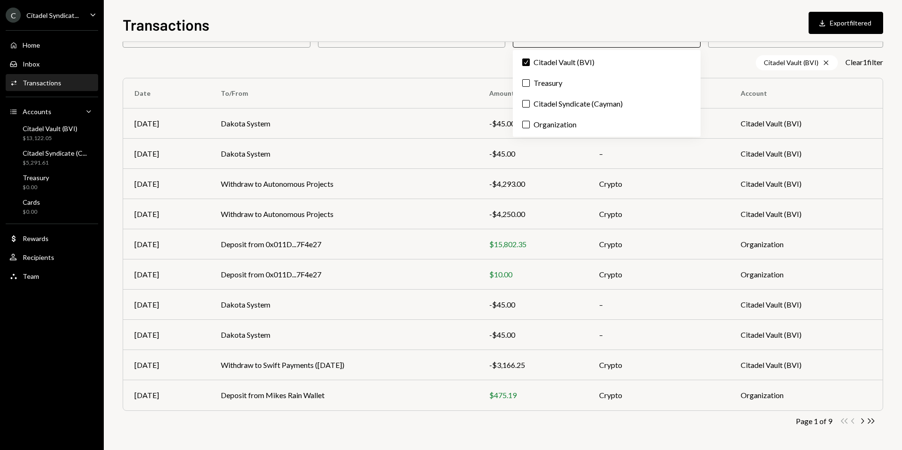
click at [872, 420] on icon "Double Arrow Right" at bounding box center [871, 421] width 9 height 9
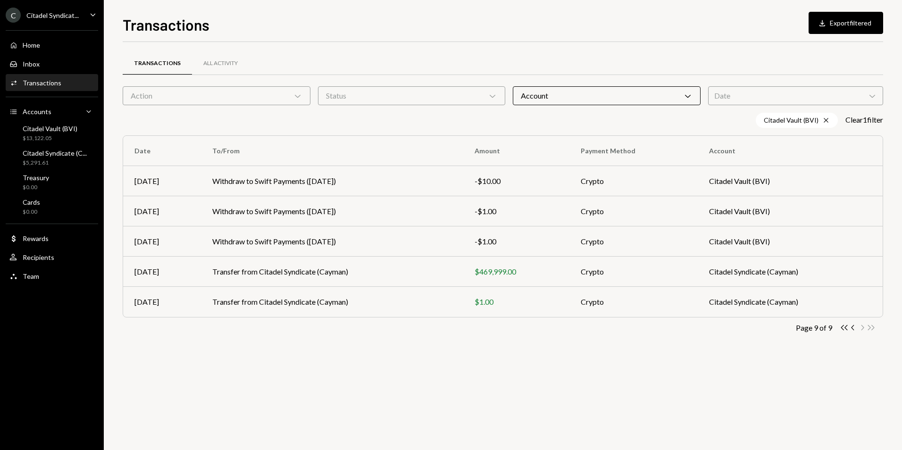
scroll to position [0, 0]
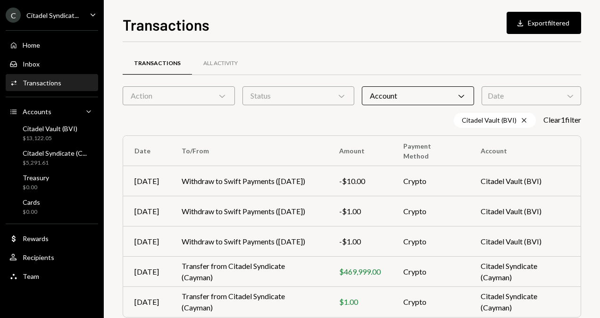
click at [82, 17] on div "C Citadel Syndicat... Caret Down" at bounding box center [52, 15] width 104 height 15
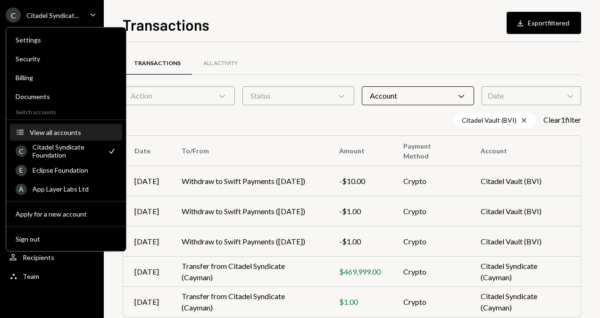
click at [71, 129] on div "View all accounts" at bounding box center [73, 132] width 87 height 8
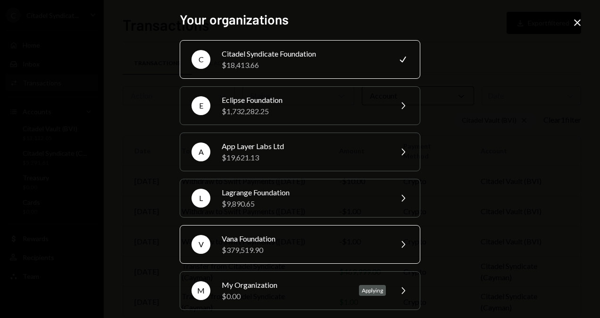
click at [305, 239] on div "Vana Foundation" at bounding box center [304, 238] width 164 height 11
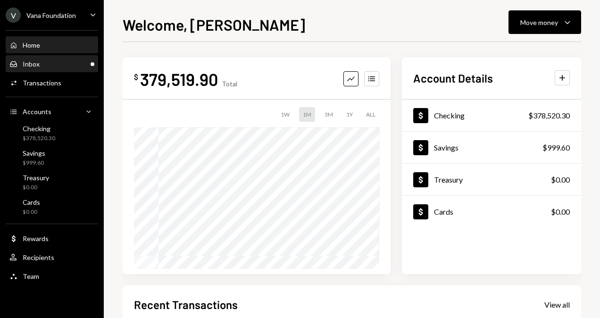
click at [70, 63] on div "Inbox Inbox" at bounding box center [51, 64] width 85 height 8
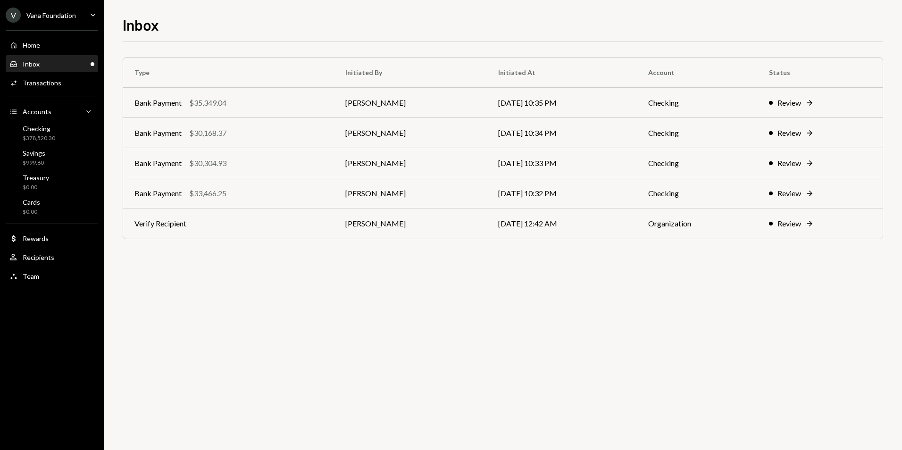
click at [54, 17] on div "Vana Foundation" at bounding box center [51, 15] width 50 height 8
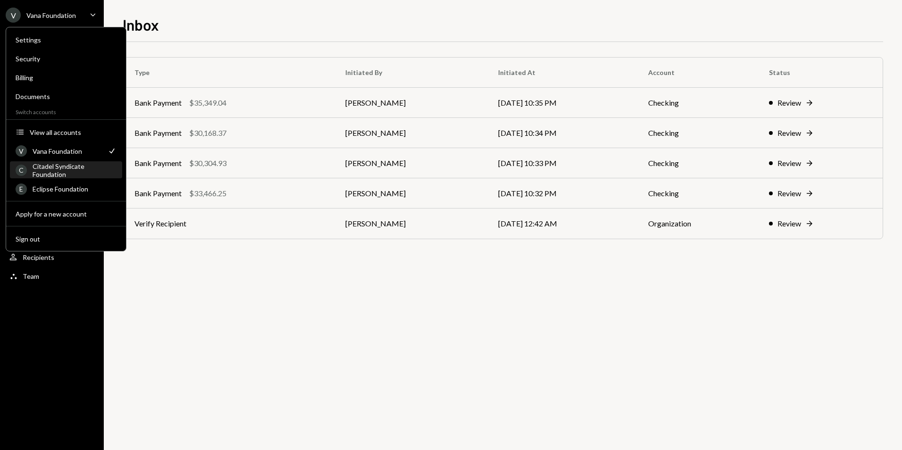
click at [61, 165] on div "Citadel Syndicate Foundation" at bounding box center [75, 170] width 84 height 16
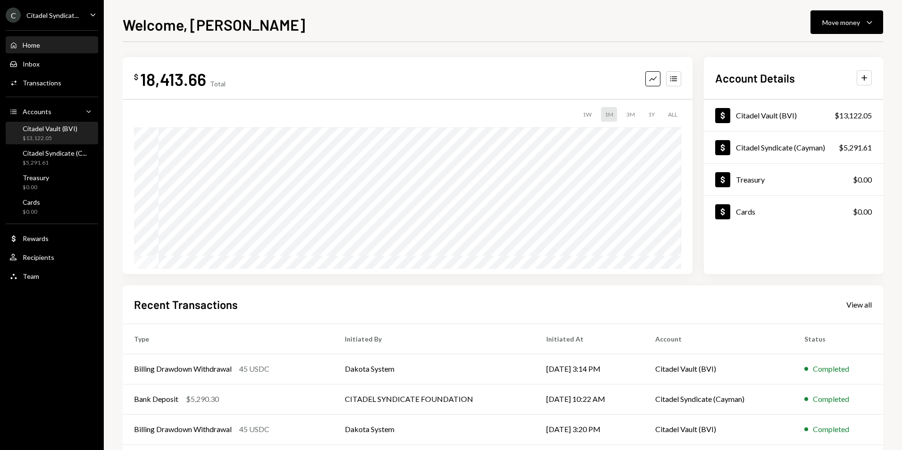
click at [63, 138] on div "$13,122.05" at bounding box center [50, 138] width 55 height 8
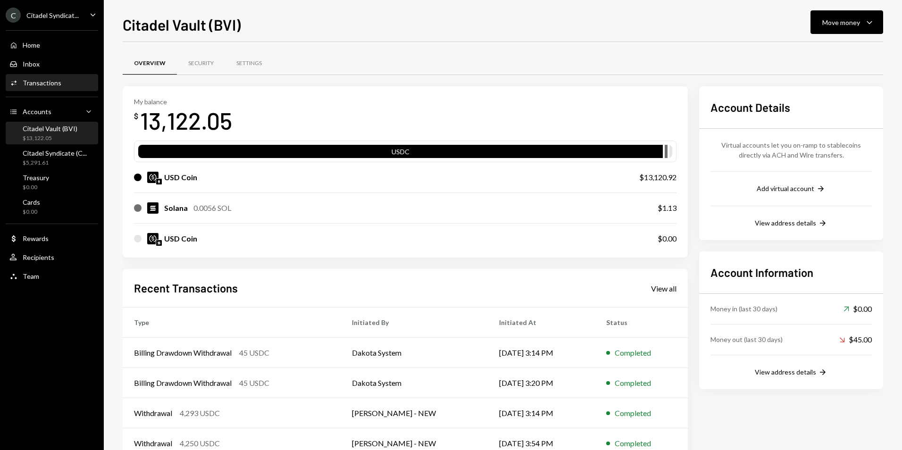
click at [53, 91] on div "Activities Transactions" at bounding box center [51, 83] width 85 height 16
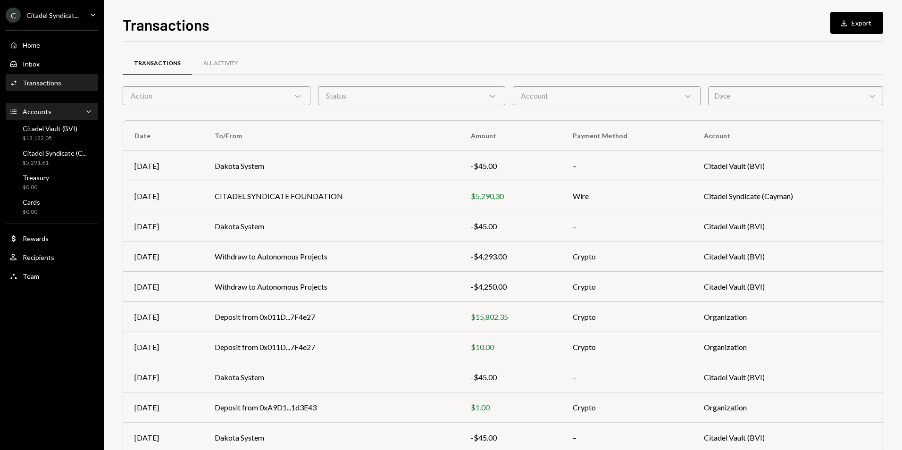
click at [50, 117] on div "Accounts Accounts Caret Down" at bounding box center [51, 112] width 85 height 16
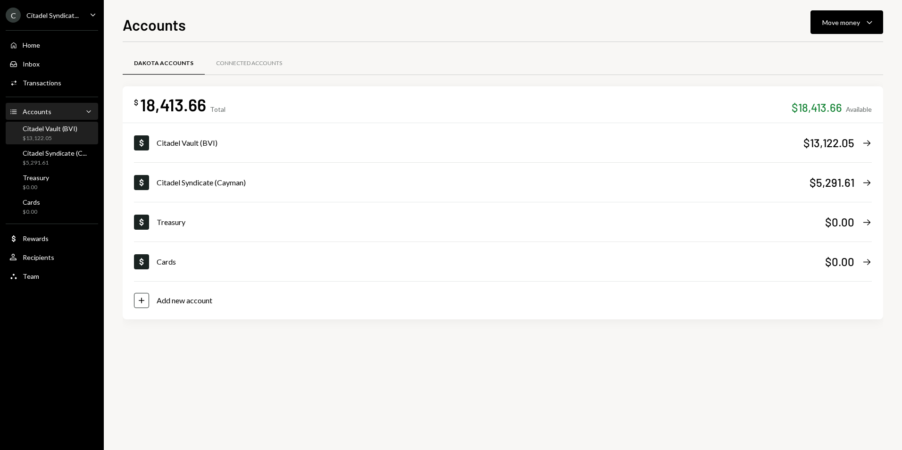
click at [50, 139] on div "$13,122.05" at bounding box center [50, 138] width 55 height 8
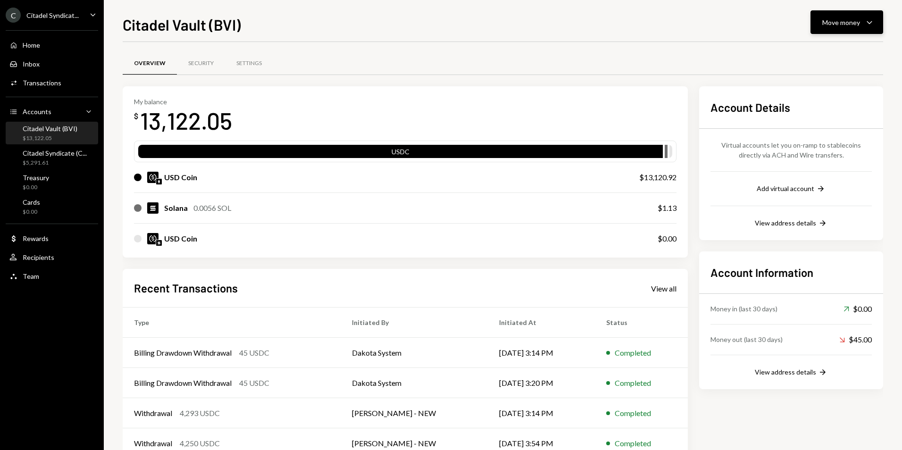
click at [859, 27] on div "Move money" at bounding box center [841, 22] width 38 height 10
click at [825, 96] on div "Deposit" at bounding box center [839, 93] width 69 height 10
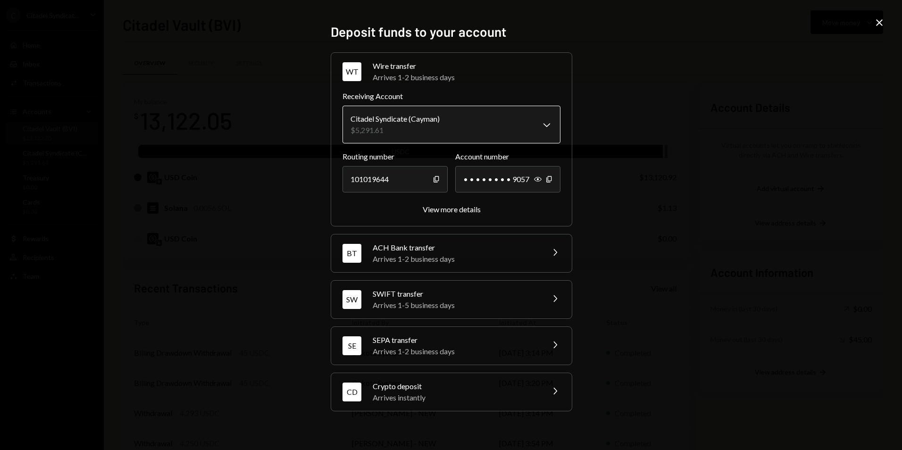
click at [516, 126] on body "C Citadel Syndicat... Caret Down Home Home Inbox Inbox Activities Transactions …" at bounding box center [451, 225] width 902 height 450
click at [560, 126] on body "C Citadel Syndicat... Caret Down Home Home Inbox Inbox Activities Transactions …" at bounding box center [451, 225] width 902 height 450
click at [533, 123] on body "C Citadel Syndicat... Caret Down Home Home Inbox Inbox Activities Transactions …" at bounding box center [451, 225] width 902 height 450
click at [468, 260] on div "Arrives 1-2 business days" at bounding box center [455, 258] width 165 height 11
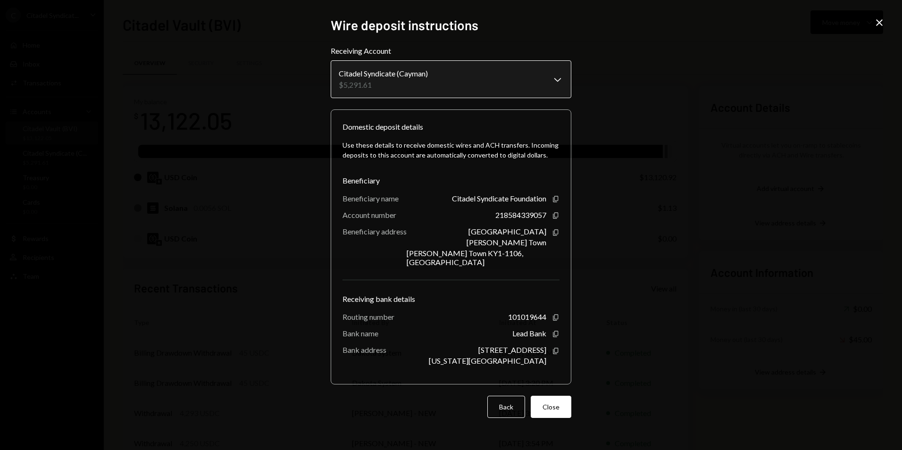
click at [533, 92] on body "C Citadel Syndicat... Caret Down Home Home Inbox Inbox Activities Transactions …" at bounding box center [451, 225] width 902 height 450
click at [478, 75] on body "C Citadel Syndicat... Caret Down Home Home Inbox Inbox Activities Transactions …" at bounding box center [451, 225] width 902 height 450
drag, startPoint x: 544, startPoint y: 84, endPoint x: 552, endPoint y: 84, distance: 8.0
click at [552, 84] on body "C Citadel Syndicat... Caret Down Home Home Inbox Inbox Activities Transactions …" at bounding box center [451, 225] width 902 height 450
click at [557, 81] on body "C Citadel Syndicat... Caret Down Home Home Inbox Inbox Activities Transactions …" at bounding box center [451, 225] width 902 height 450
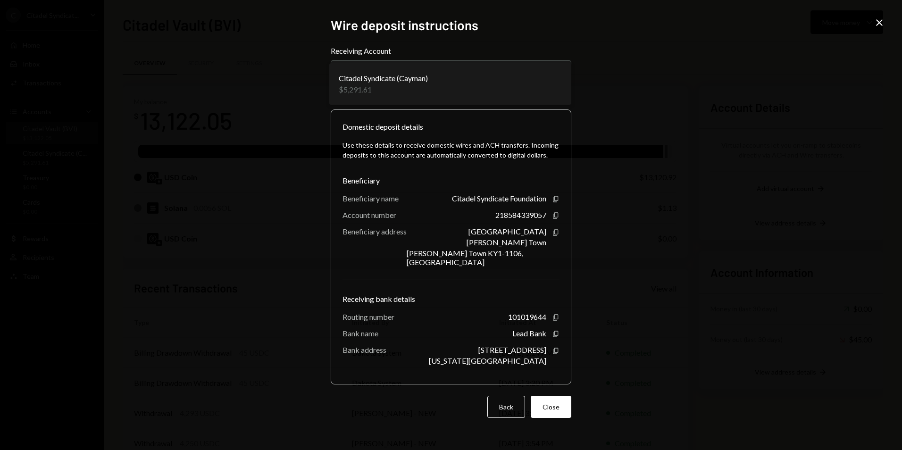
click at [881, 21] on icon at bounding box center [879, 22] width 7 height 7
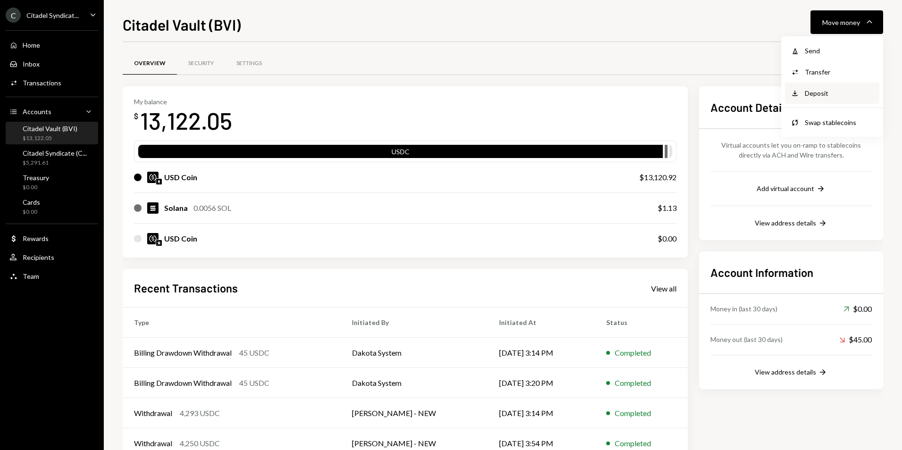
click at [827, 92] on div "Deposit" at bounding box center [839, 93] width 69 height 10
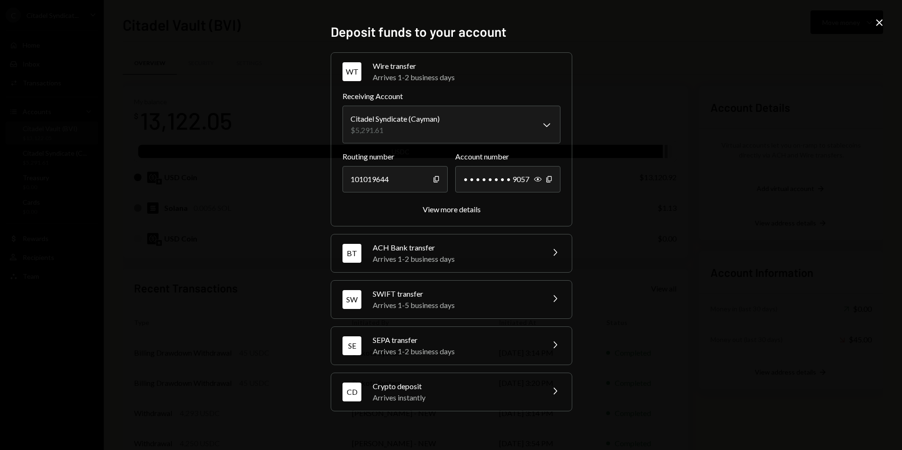
click at [466, 298] on div "SWIFT transfer" at bounding box center [455, 293] width 165 height 11
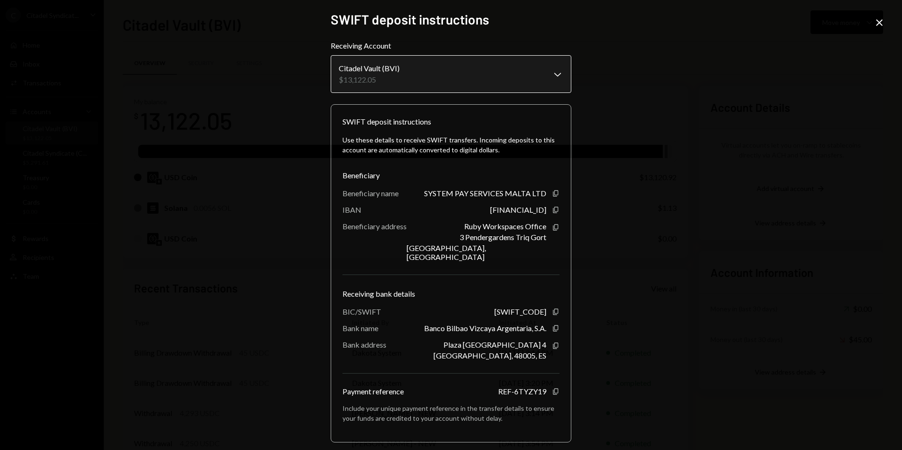
click at [541, 83] on body "C Citadel Syndicat... Caret Down Home Home Inbox Inbox Activities Transactions …" at bounding box center [451, 225] width 902 height 450
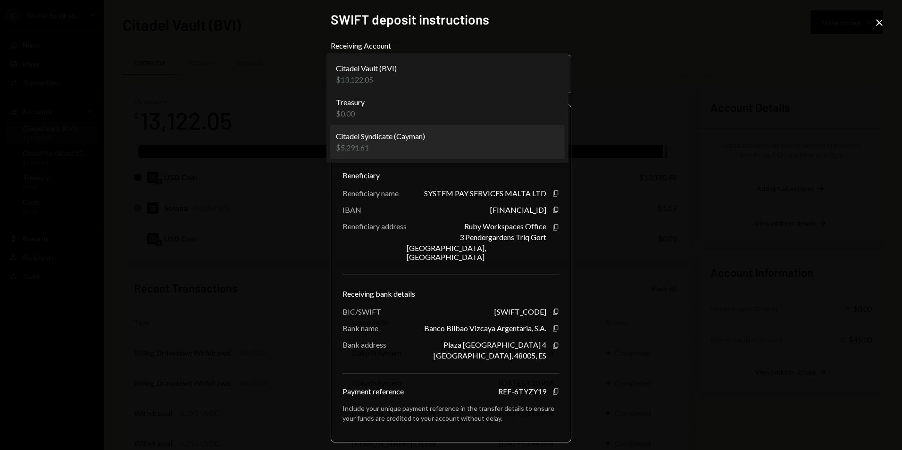
select select "**********"
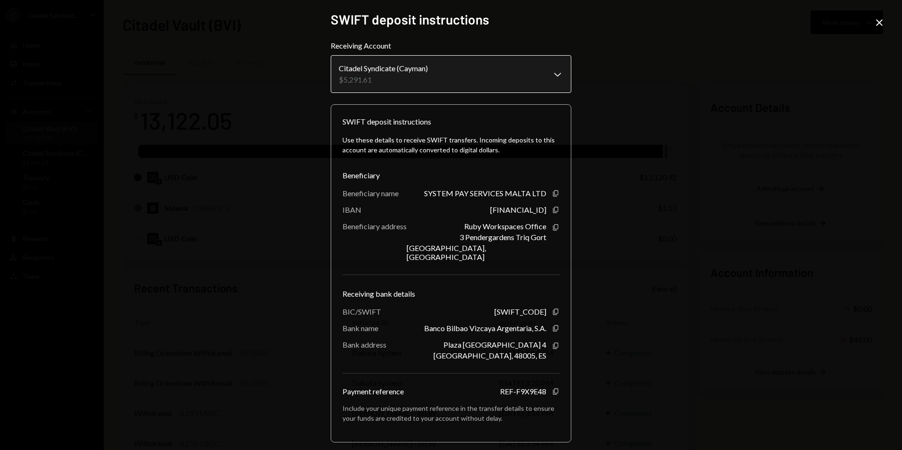
click at [486, 71] on body "C Citadel Syndicat... Caret Down Home Home Inbox Inbox Activities Transactions …" at bounding box center [451, 225] width 902 height 450
click at [876, 22] on icon "Close" at bounding box center [879, 22] width 11 height 11
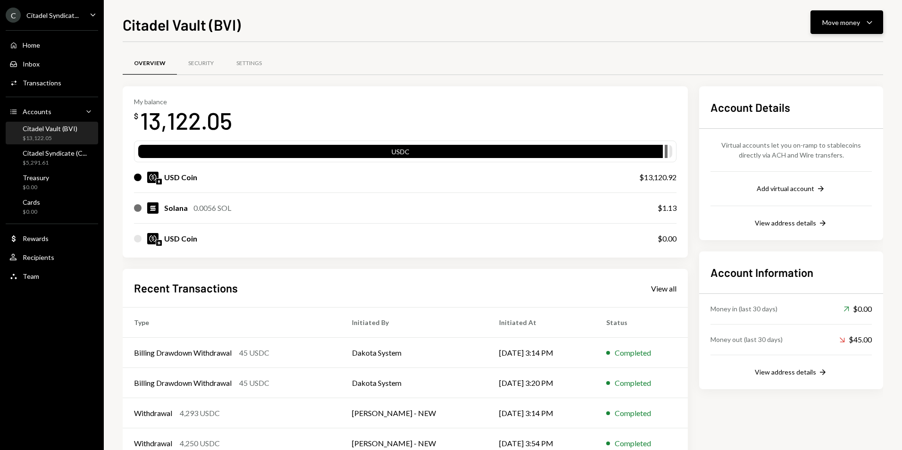
click at [854, 31] on button "Move money Caret Down" at bounding box center [847, 22] width 73 height 24
click at [819, 95] on div "Deposit" at bounding box center [839, 93] width 69 height 10
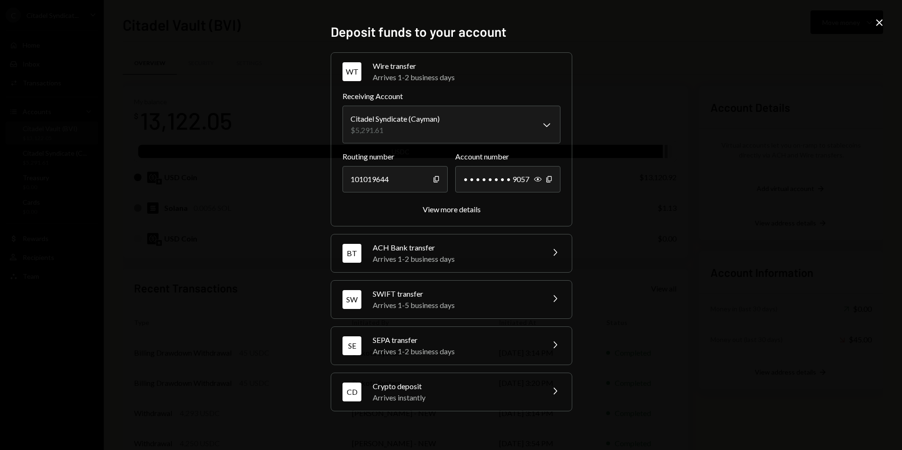
click at [440, 348] on div "Arrives 1-2 business days" at bounding box center [455, 351] width 165 height 11
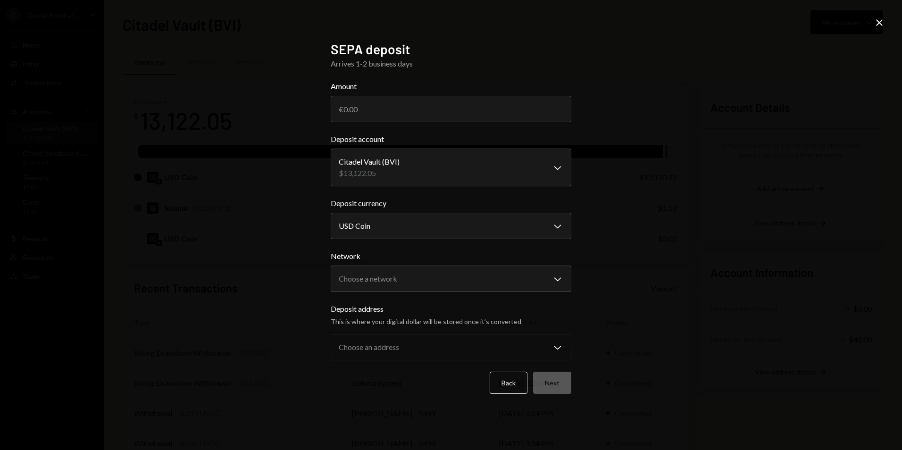
select select "**********"
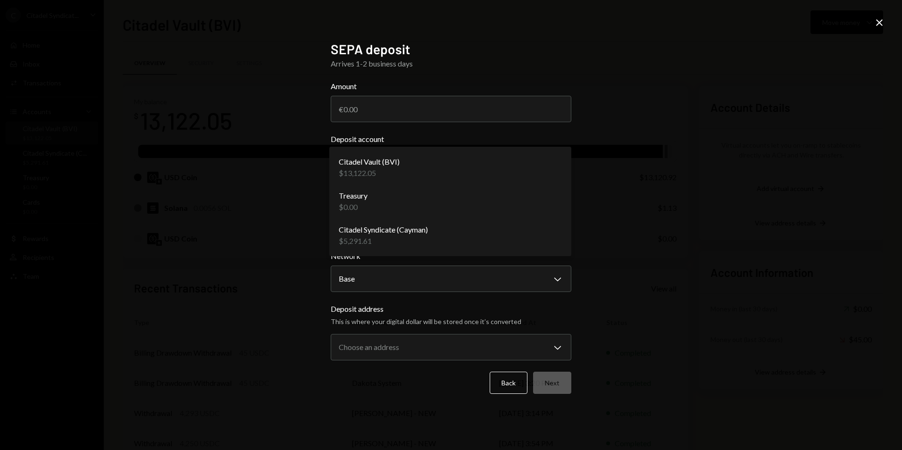
click at [411, 169] on body "C Citadel Syndicat... Caret Down Home Home Inbox Inbox Activities Transactions …" at bounding box center [451, 225] width 902 height 450
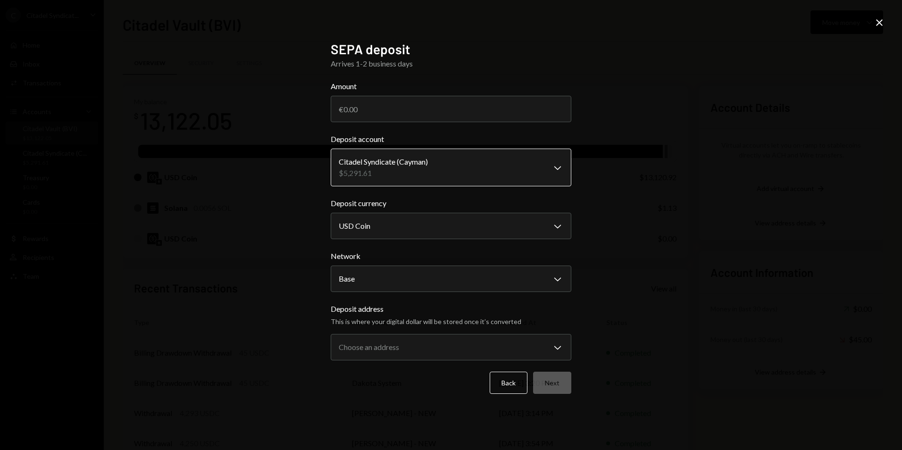
click at [405, 166] on body "C Citadel Syndicat... Caret Down Home Home Inbox Inbox Activities Transactions …" at bounding box center [451, 225] width 902 height 450
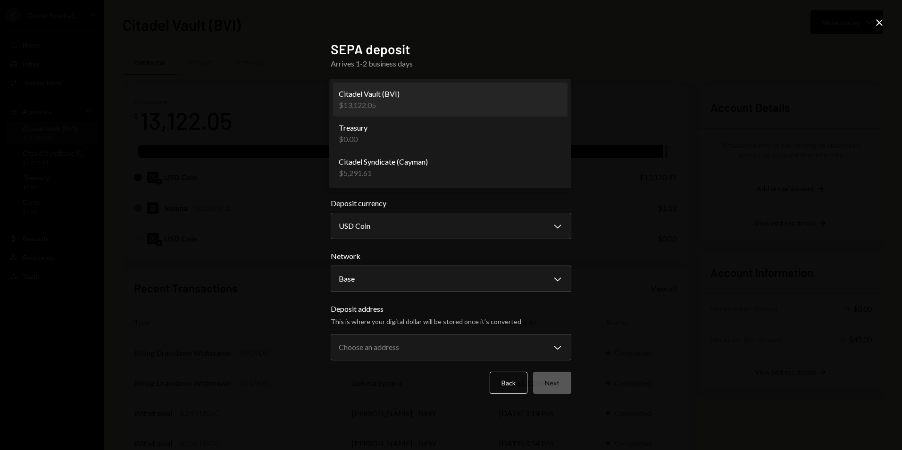
select select "**********"
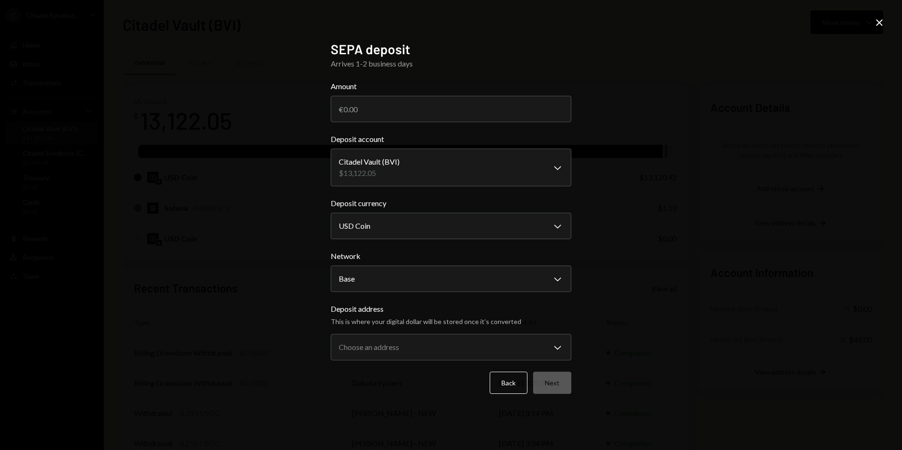
click at [683, 131] on div "**********" at bounding box center [451, 225] width 902 height 450
drag, startPoint x: 671, startPoint y: 203, endPoint x: 805, endPoint y: 119, distance: 158.6
click at [677, 199] on div "**********" at bounding box center [451, 225] width 902 height 450
click at [881, 23] on icon "Close" at bounding box center [879, 22] width 11 height 11
